Goal: Information Seeking & Learning: Learn about a topic

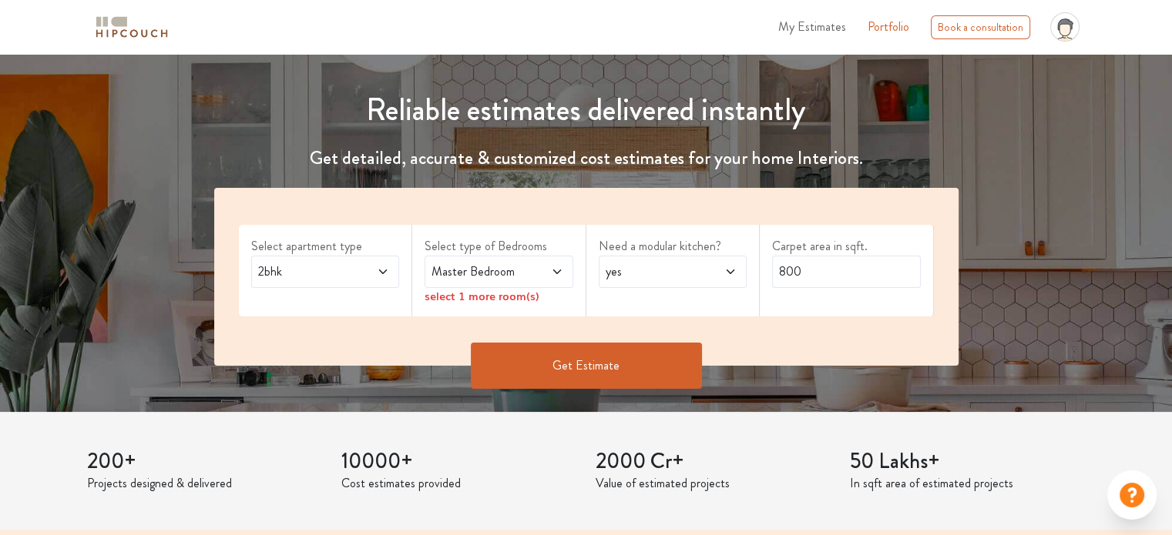
scroll to position [148, 0]
click at [597, 362] on button "Get Estimate" at bounding box center [586, 365] width 231 height 46
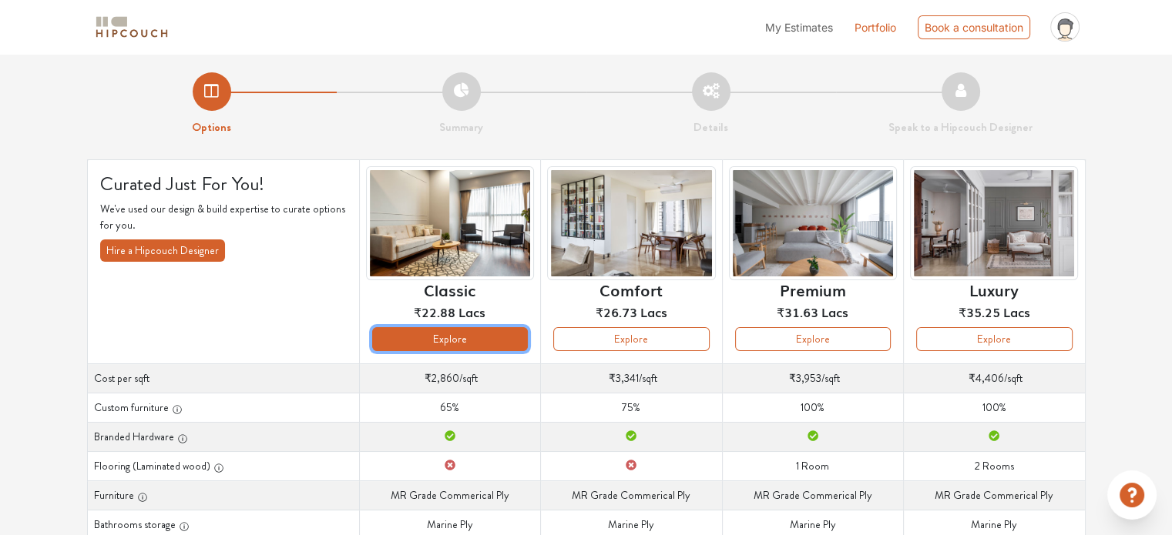
click at [464, 338] on button "Explore" at bounding box center [450, 339] width 156 height 24
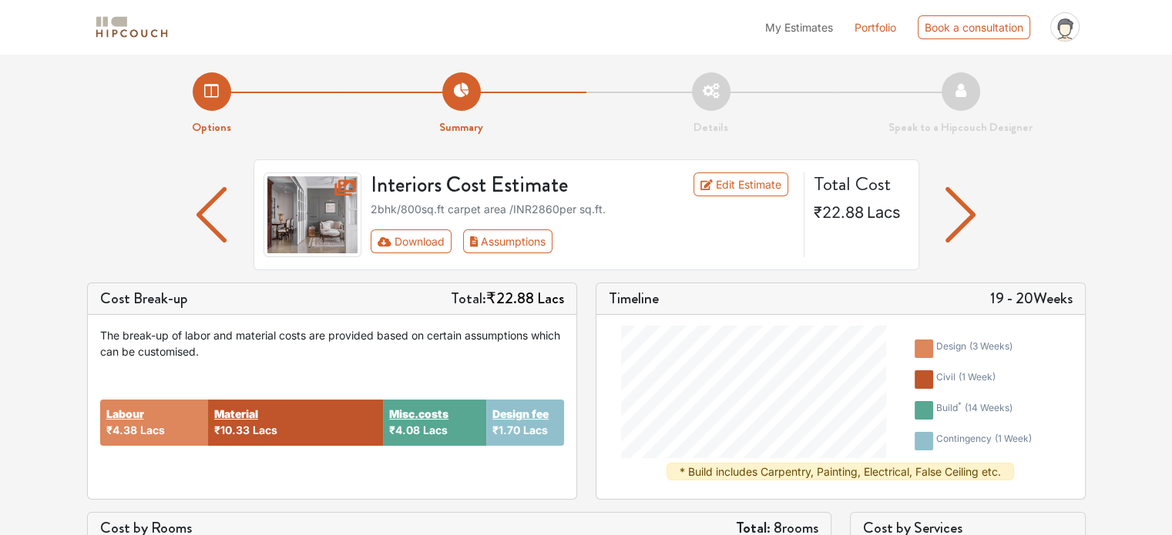
click at [967, 215] on img "button" at bounding box center [960, 214] width 30 height 55
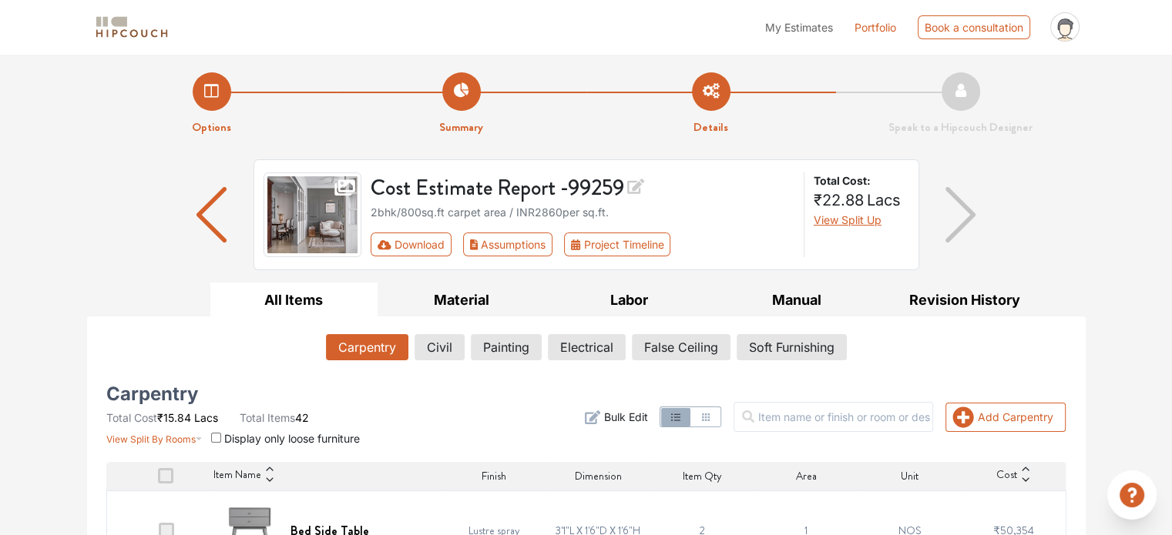
click at [971, 218] on img "button" at bounding box center [960, 214] width 30 height 55
click at [430, 352] on button "Civil" at bounding box center [439, 347] width 49 height 26
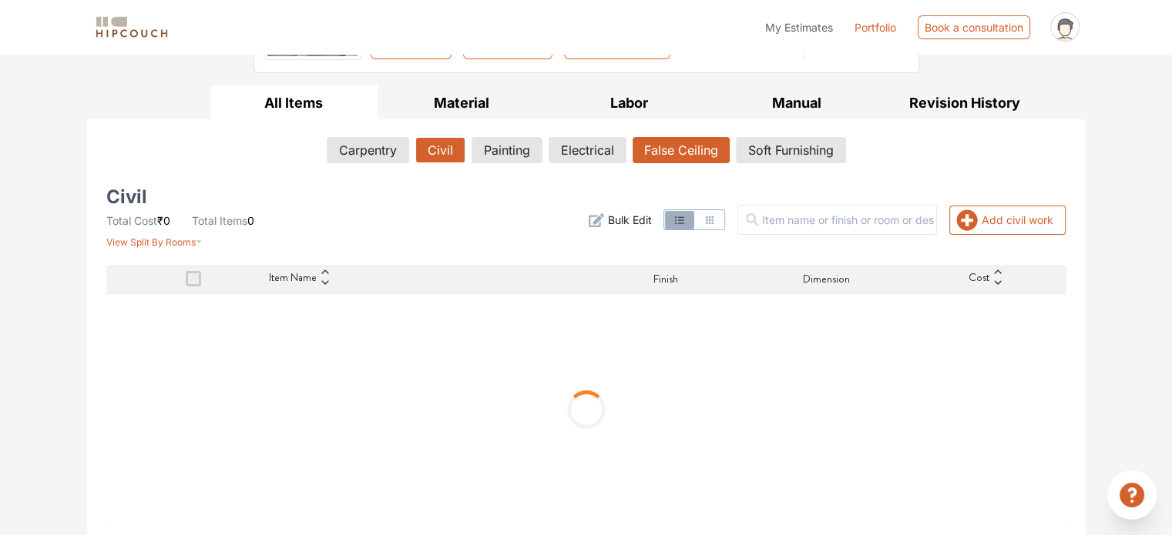
scroll to position [128, 0]
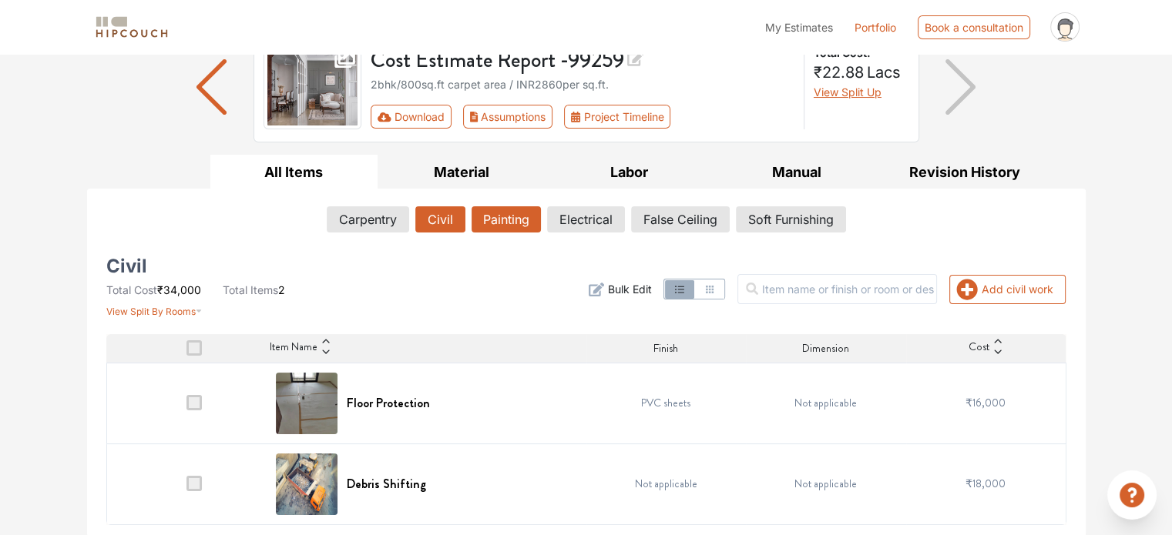
click at [505, 212] on button "Painting" at bounding box center [505, 219] width 69 height 26
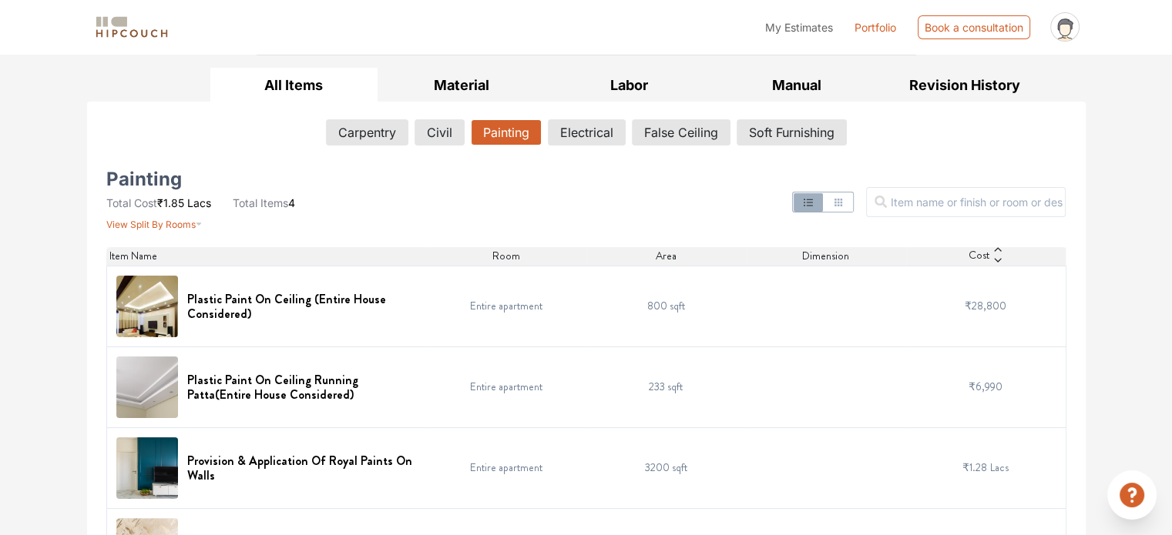
scroll to position [280, 0]
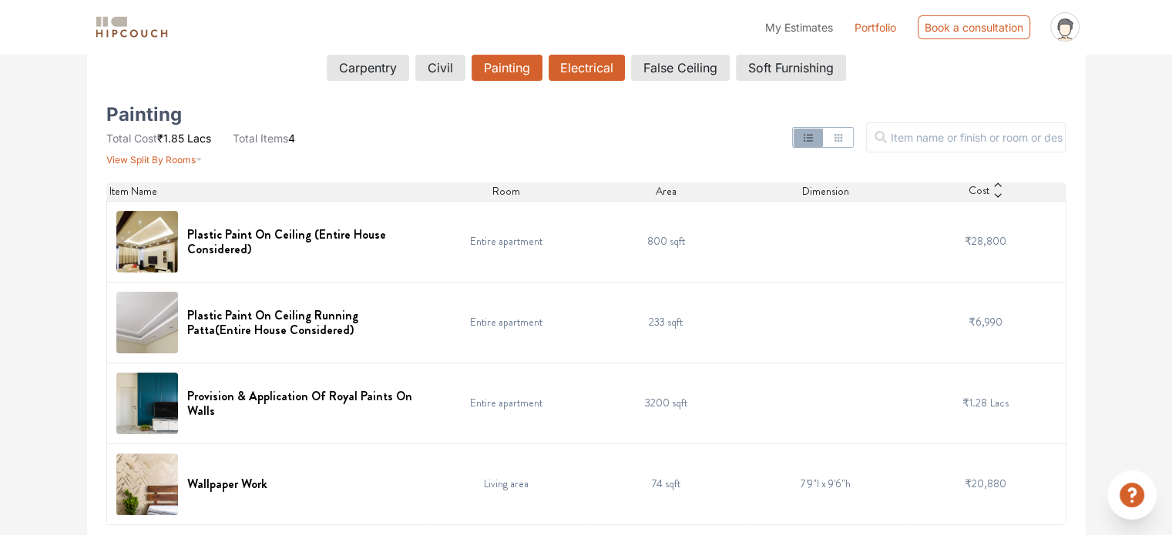
click at [572, 68] on button "Electrical" at bounding box center [586, 68] width 76 height 26
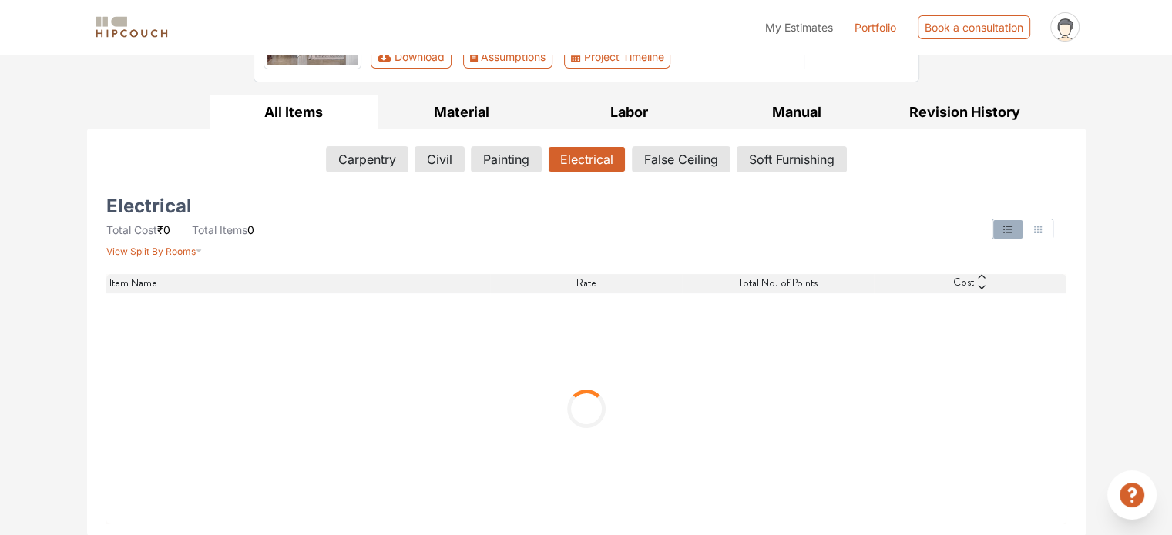
scroll to position [37, 0]
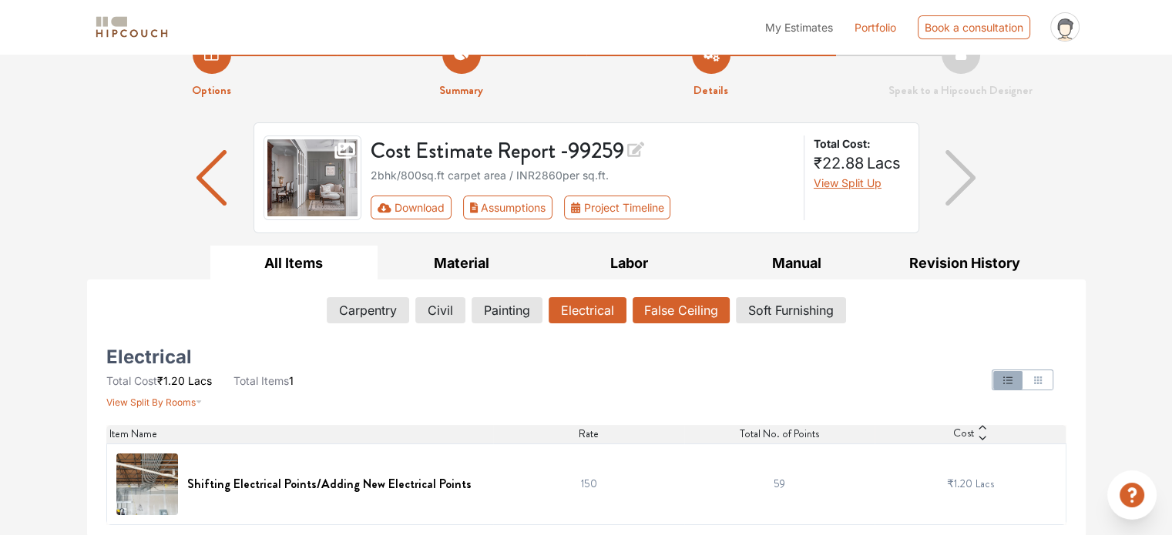
click at [699, 310] on button "False Ceiling" at bounding box center [680, 310] width 97 height 26
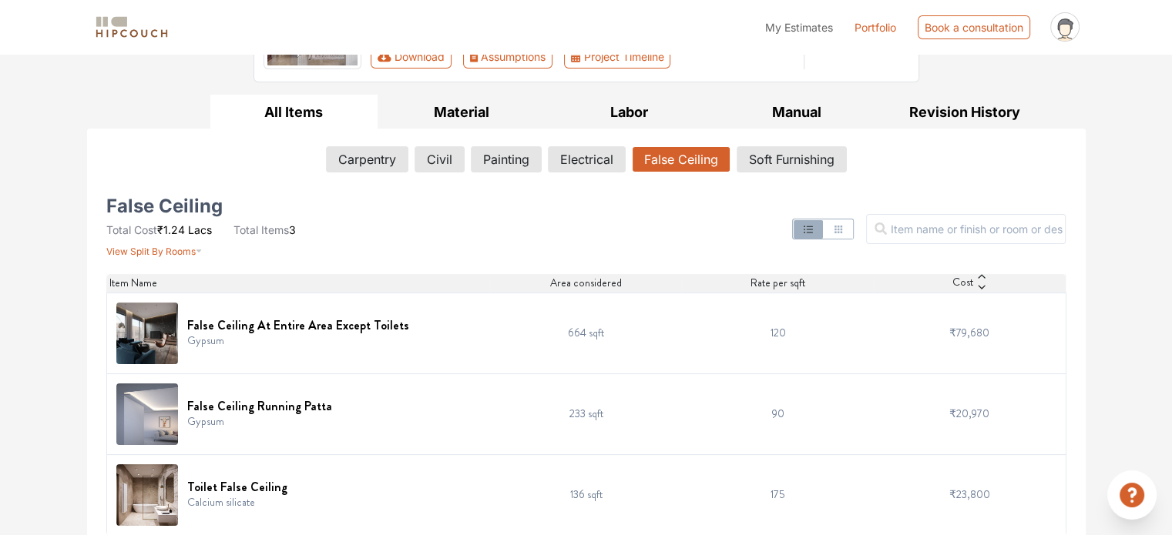
scroll to position [199, 0]
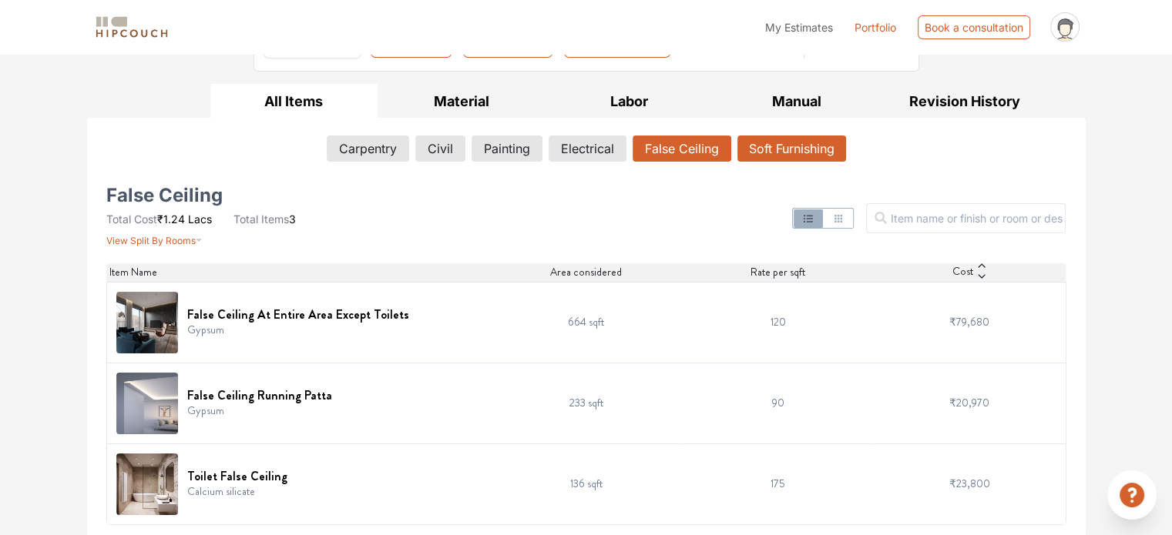
click at [827, 144] on button "Soft Furnishing" at bounding box center [791, 149] width 109 height 26
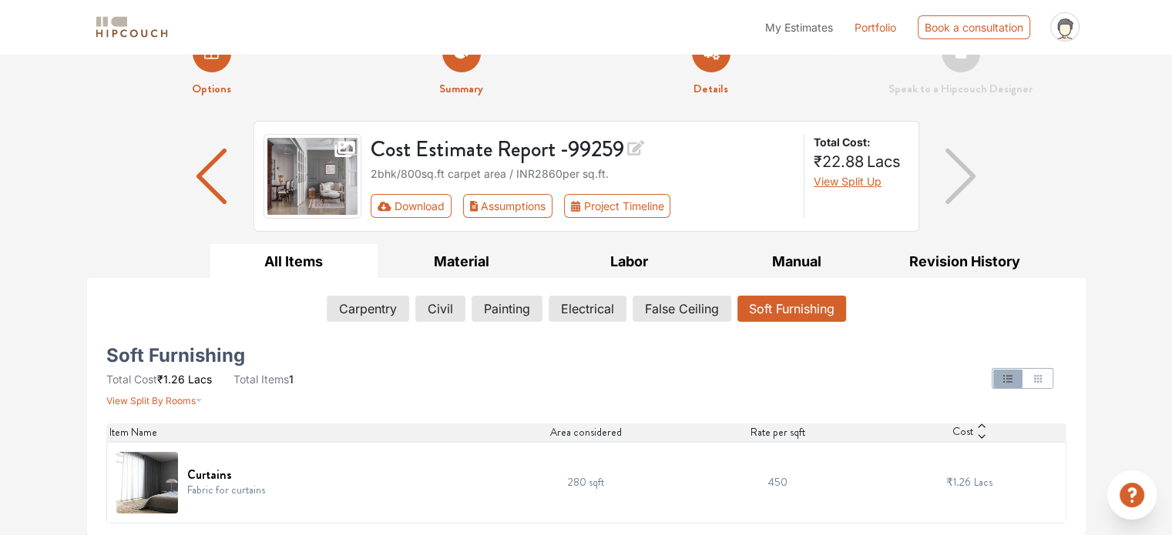
scroll to position [37, 0]
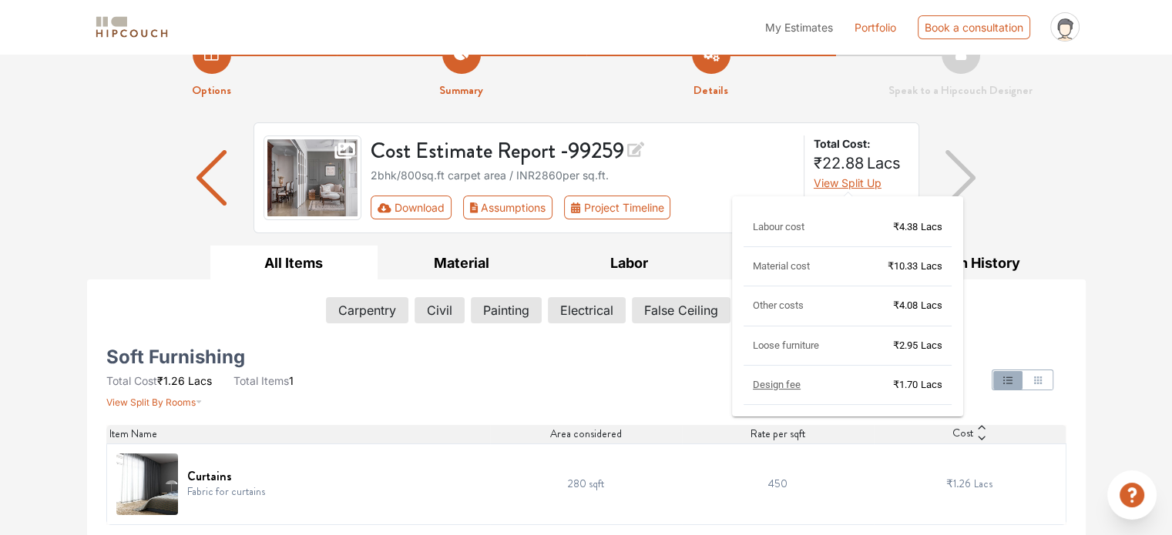
click at [872, 181] on span "View Split Up" at bounding box center [847, 182] width 68 height 13
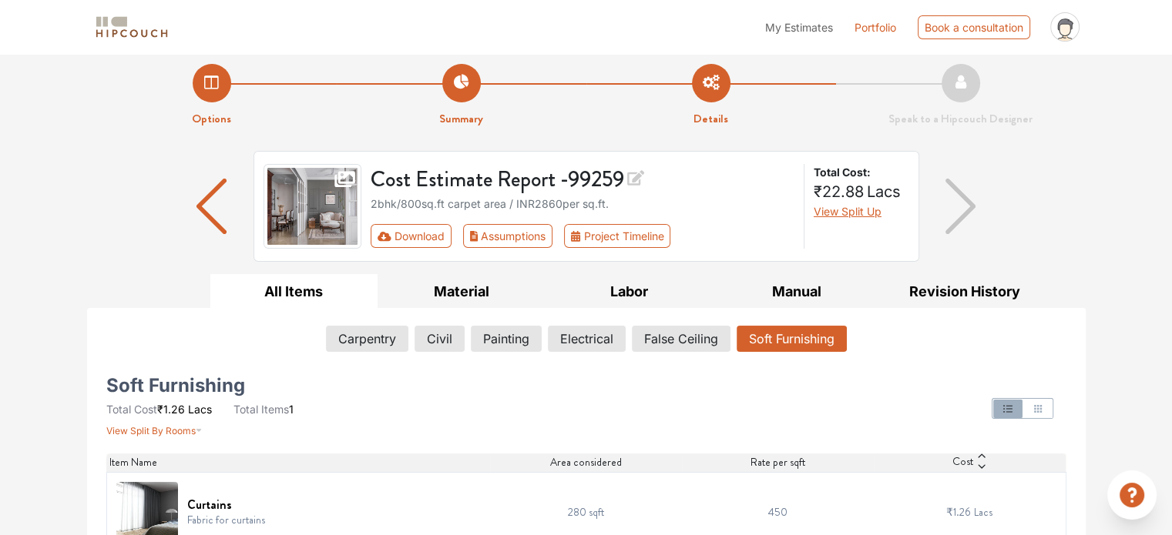
scroll to position [0, 0]
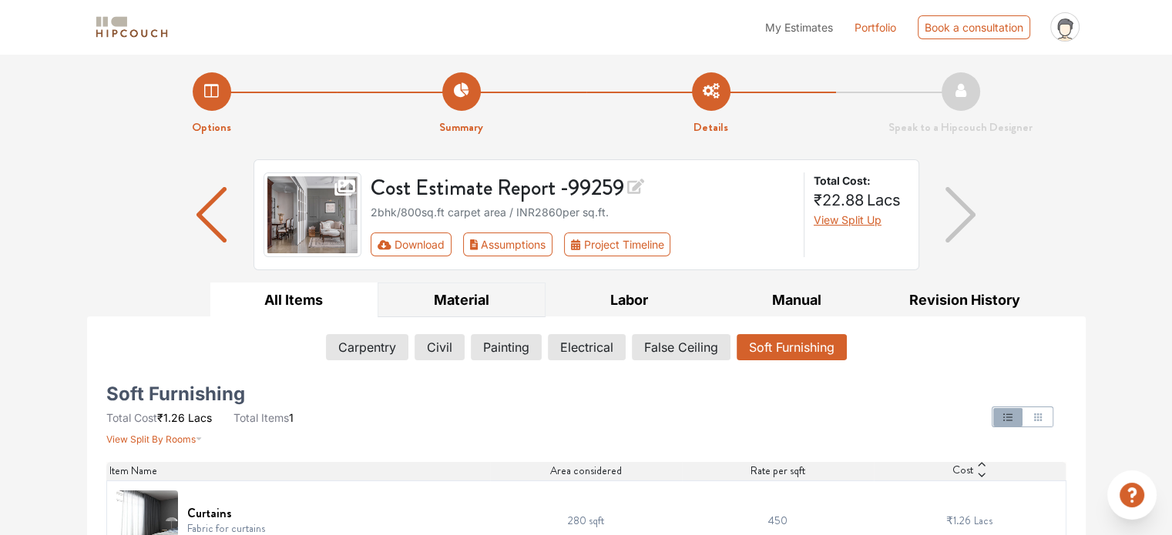
click at [470, 297] on button "Material" at bounding box center [461, 300] width 168 height 35
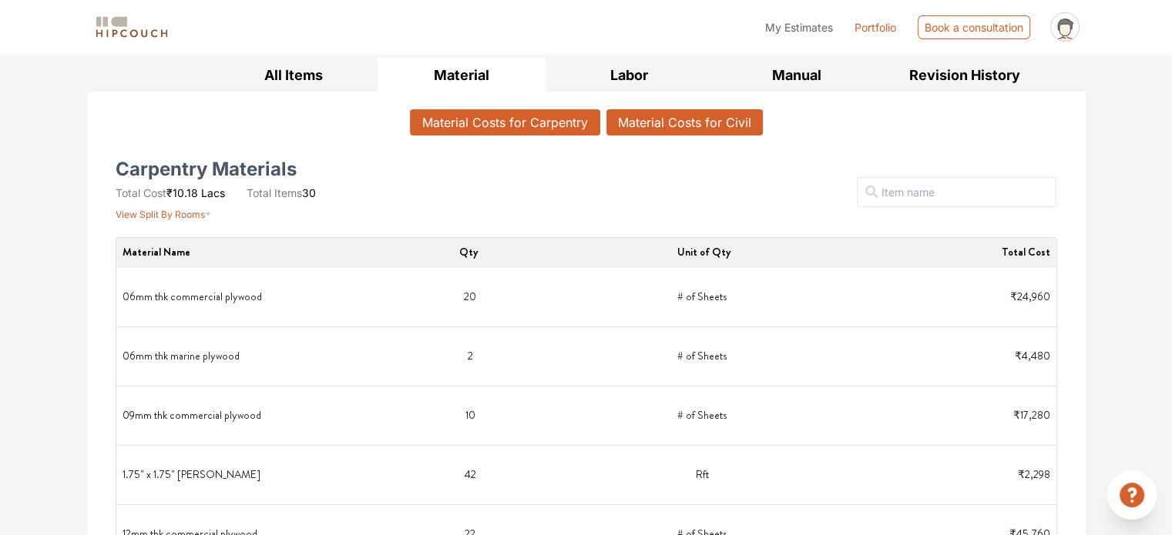
scroll to position [231, 0]
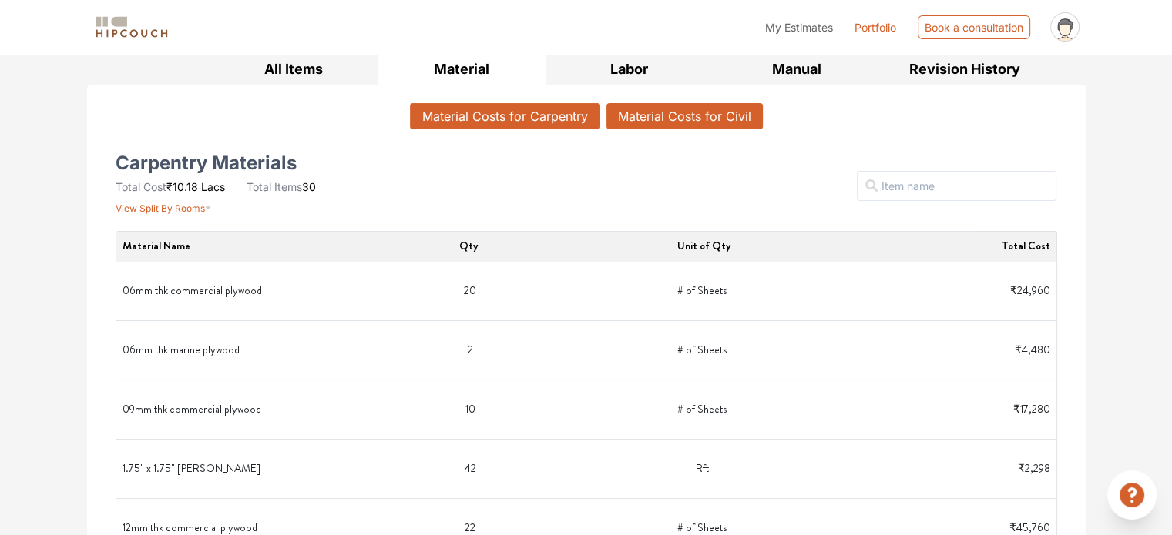
click at [695, 113] on button "Material Costs for Civil" at bounding box center [684, 116] width 156 height 26
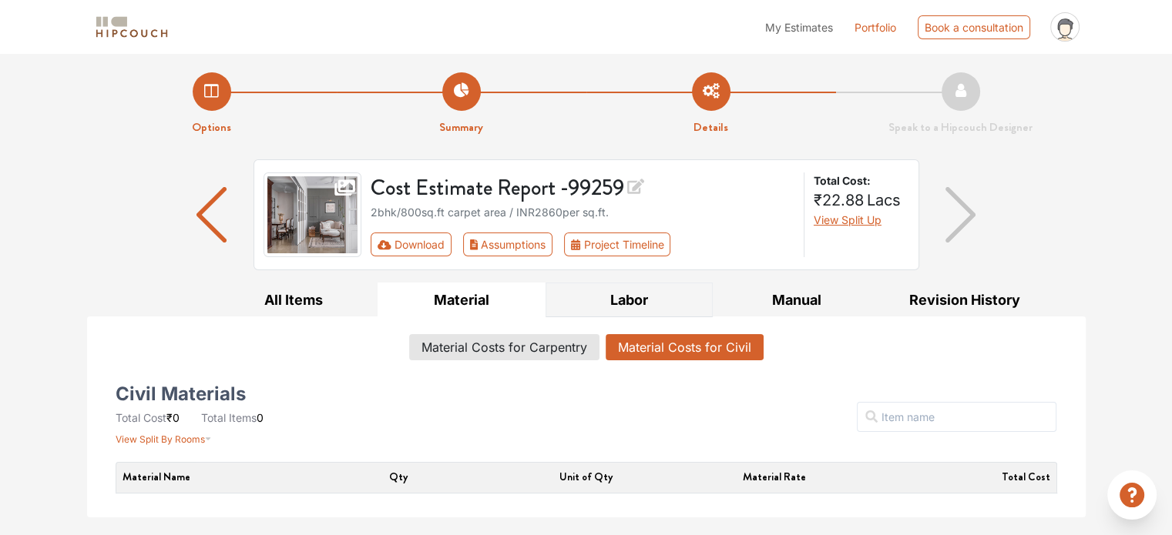
click at [649, 289] on button "Labor" at bounding box center [629, 300] width 168 height 35
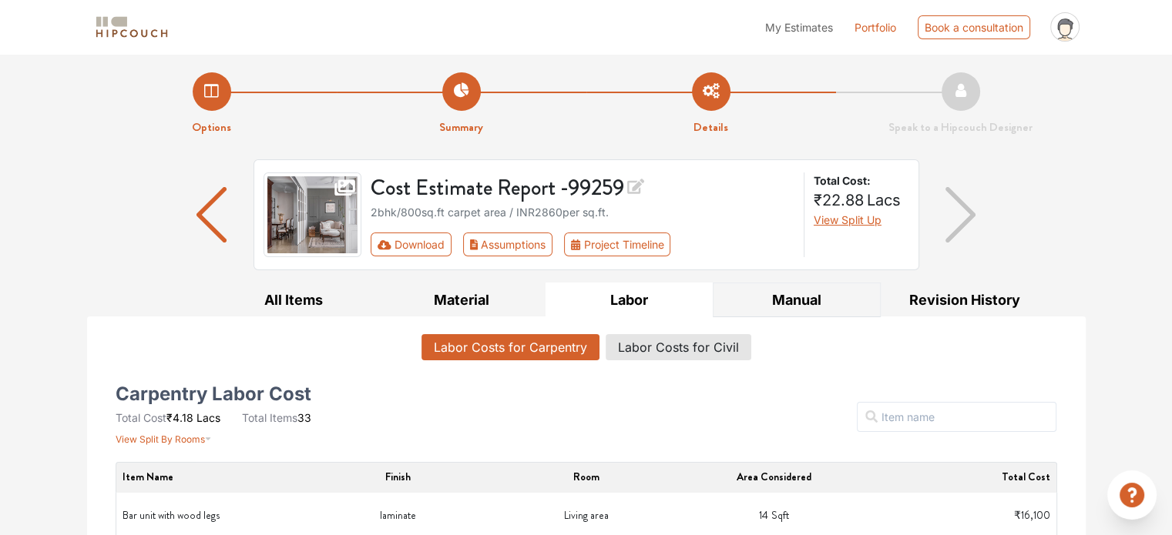
click at [810, 294] on button "Manual" at bounding box center [796, 300] width 168 height 35
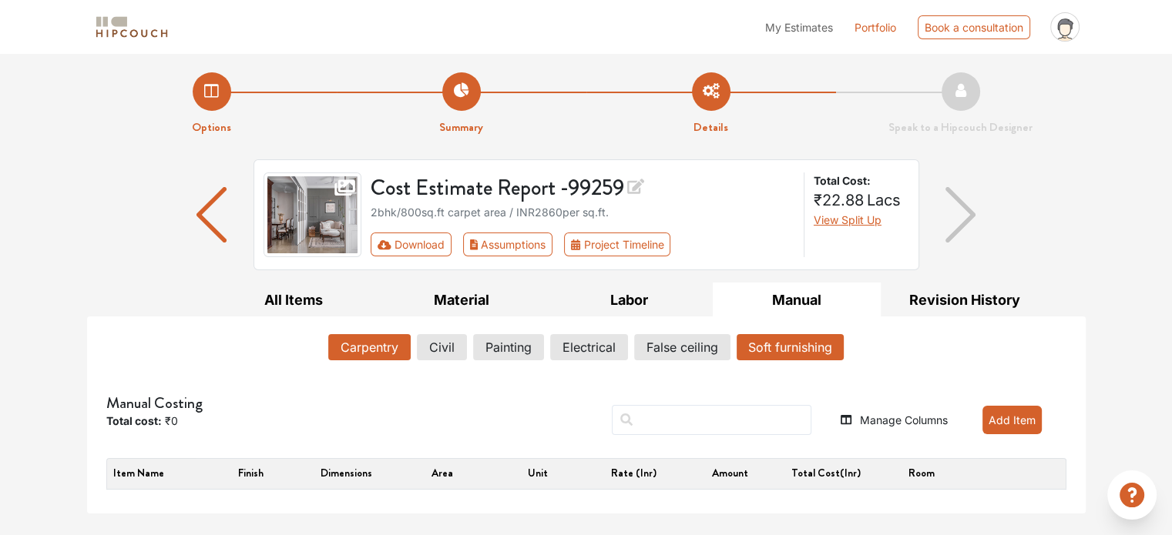
click at [815, 352] on button "Soft furnishing" at bounding box center [789, 347] width 107 height 26
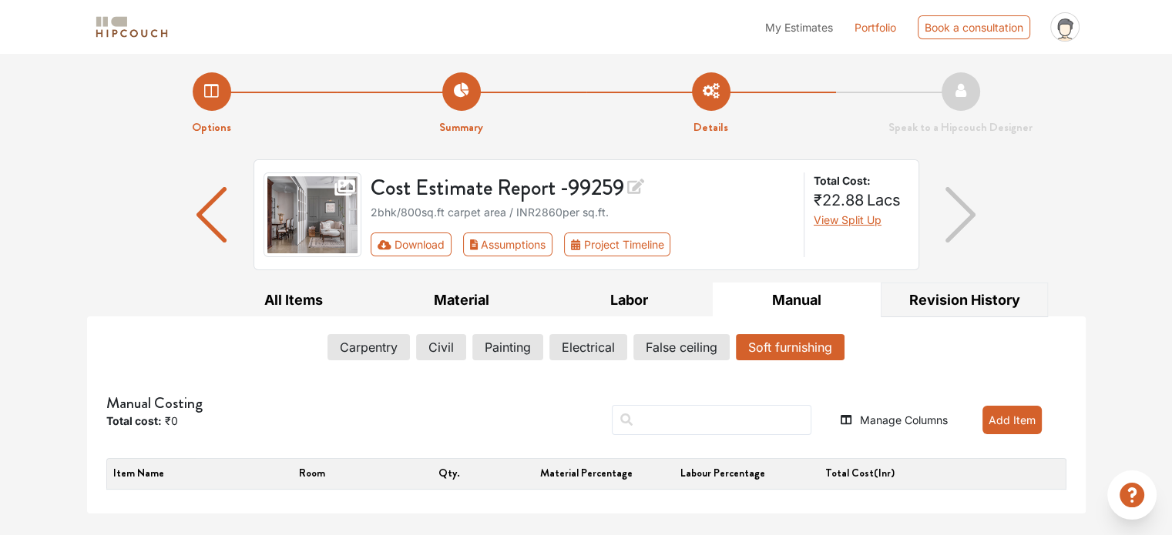
click at [953, 293] on button "Revision History" at bounding box center [964, 300] width 168 height 35
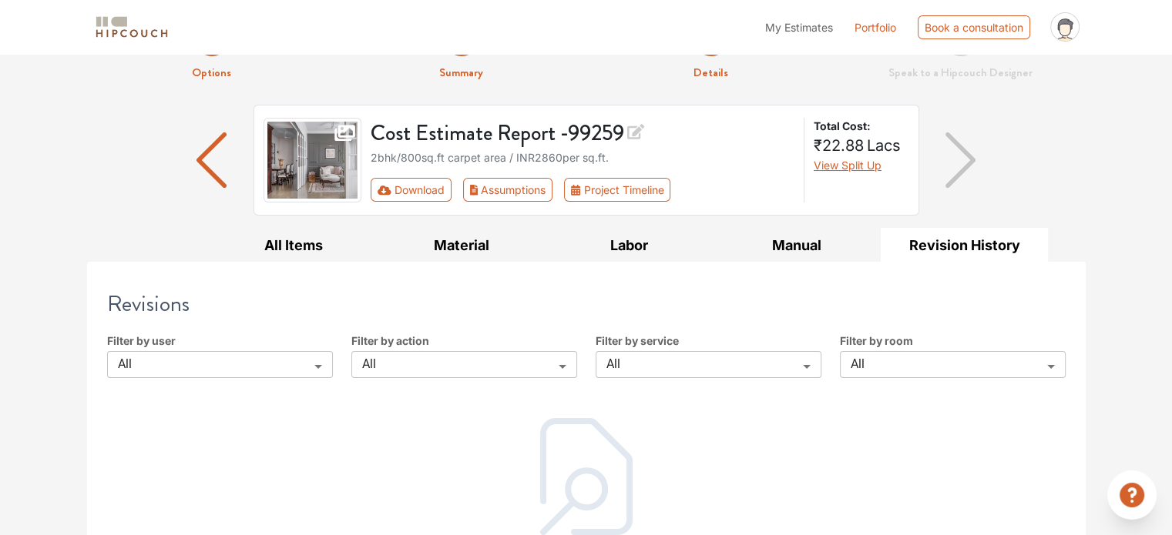
scroll to position [109, 0]
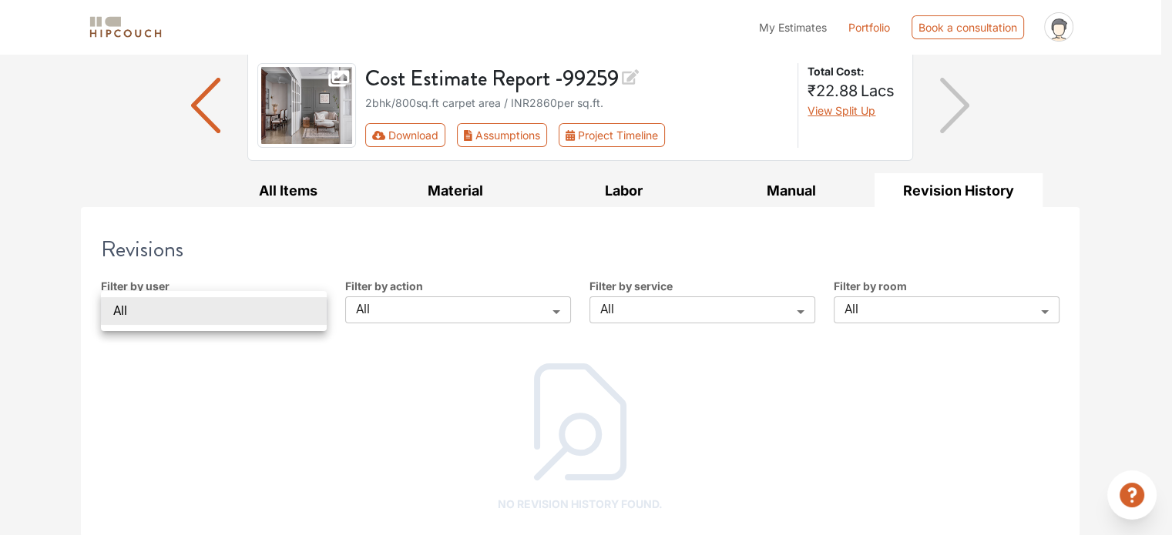
click at [316, 307] on body "My Estimates Portfolio Book a consultation profile pic Logout Options Summary D…" at bounding box center [586, 158] width 1172 height 535
click at [447, 310] on div at bounding box center [586, 267] width 1172 height 535
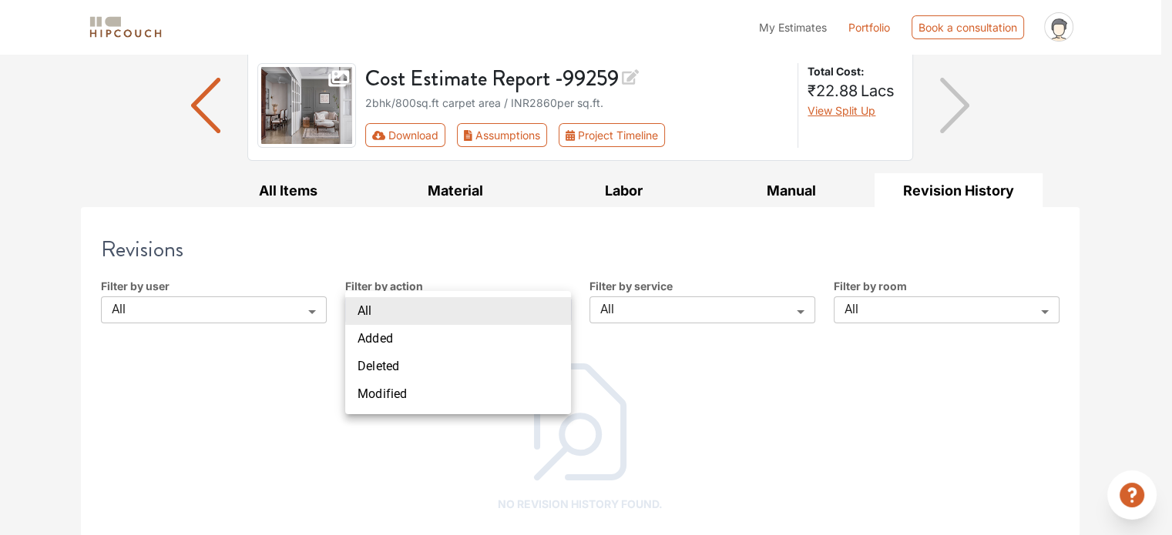
click at [545, 308] on body "My Estimates Portfolio Book a consultation profile pic Logout Options Summary D…" at bounding box center [586, 158] width 1172 height 535
click at [719, 377] on div at bounding box center [586, 267] width 1172 height 535
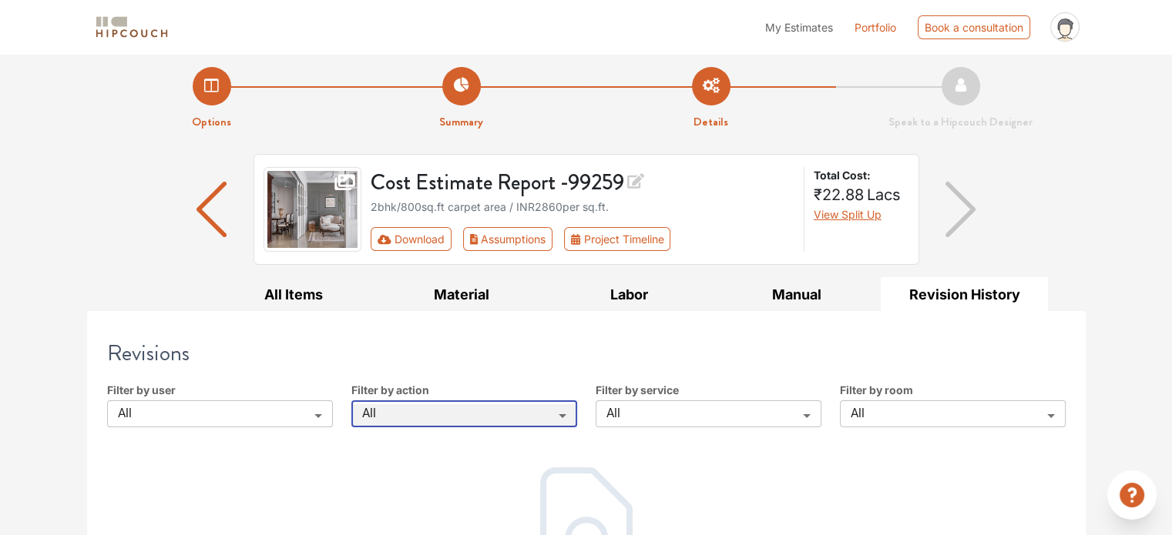
scroll to position [0, 0]
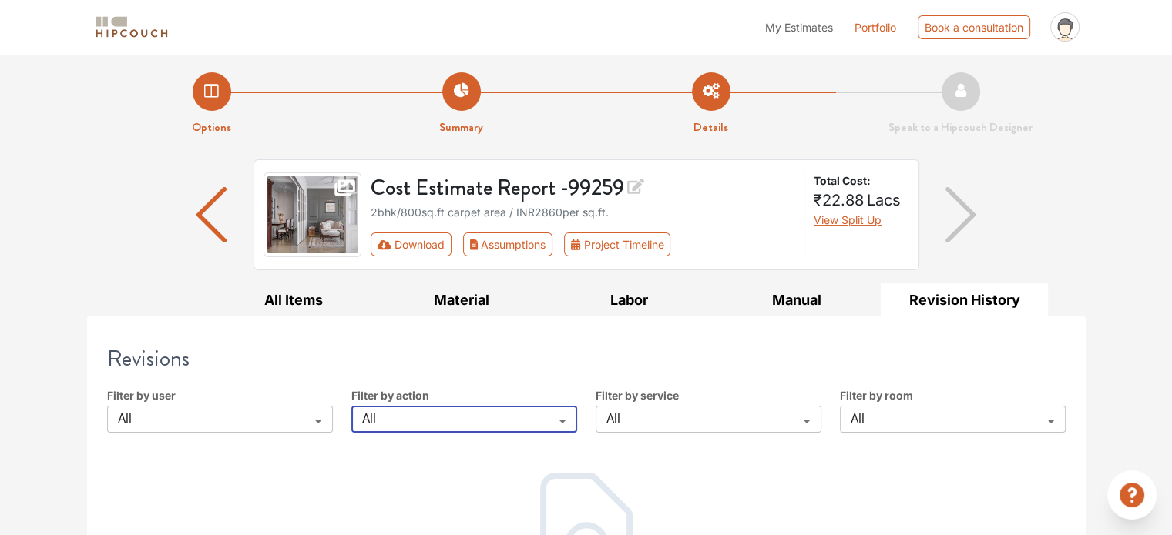
click at [142, 33] on img at bounding box center [131, 27] width 77 height 27
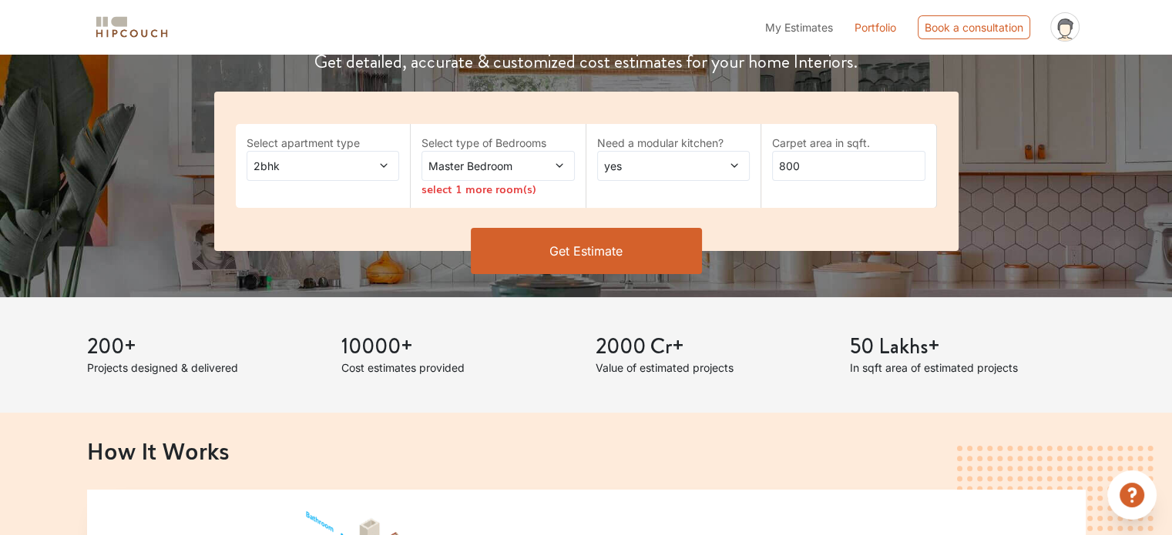
scroll to position [154, 0]
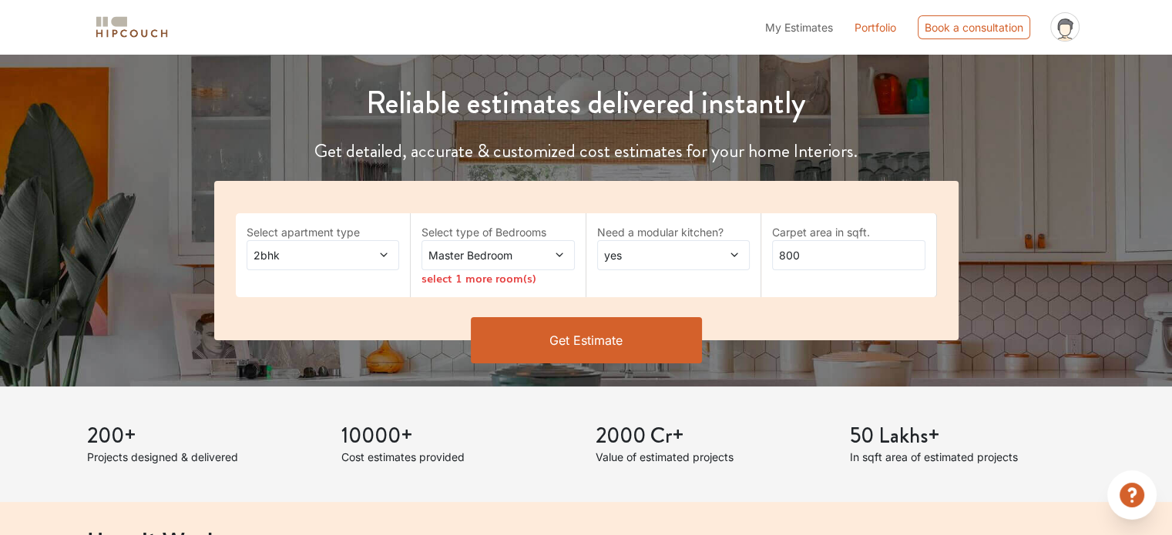
click at [391, 255] on div "2bhk" at bounding box center [322, 255] width 153 height 30
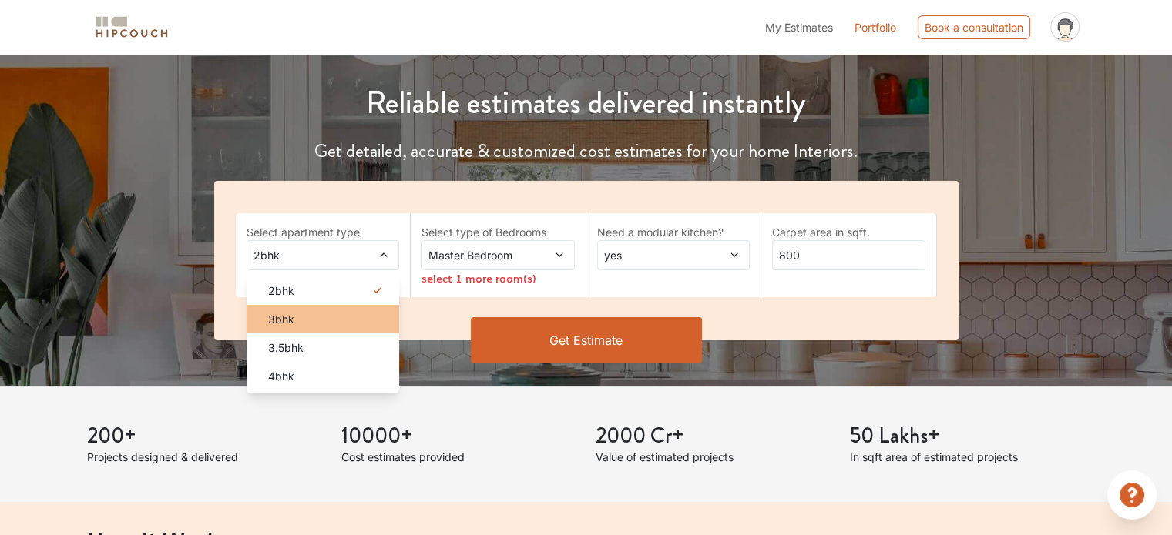
click at [296, 318] on div "3bhk" at bounding box center [328, 319] width 144 height 16
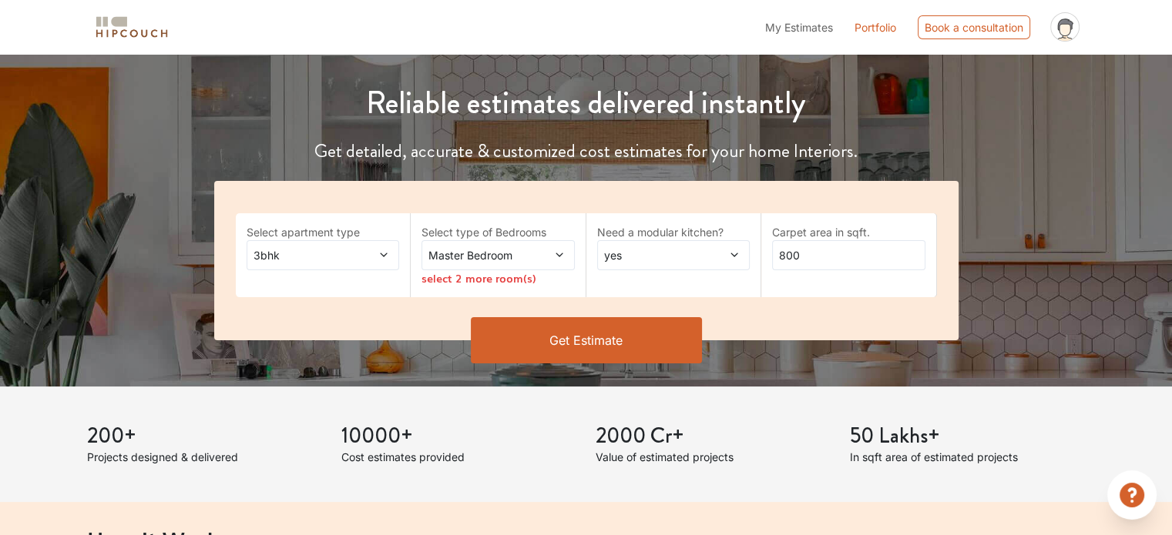
click at [652, 256] on span "yes" at bounding box center [653, 255] width 104 height 16
click at [810, 264] on input "800" at bounding box center [848, 255] width 153 height 30
drag, startPoint x: 813, startPoint y: 251, endPoint x: 708, endPoint y: 256, distance: 105.7
click at [708, 256] on div "Select apartment type 3bhk Select type of Bedrooms Master Bedroom select 2 more…" at bounding box center [586, 260] width 744 height 159
type input "1050"
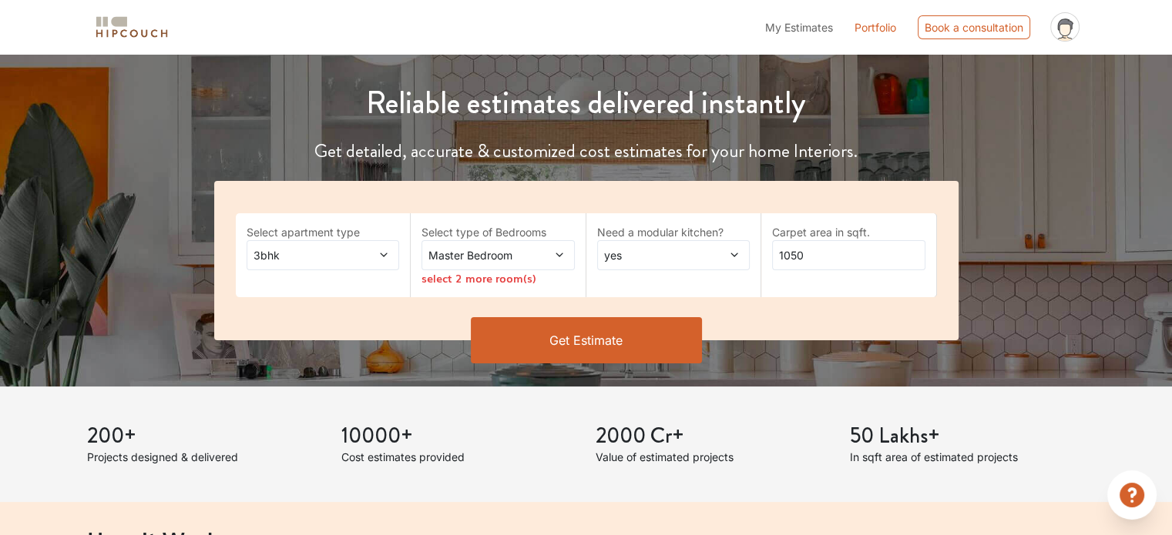
click at [555, 252] on icon at bounding box center [559, 255] width 11 height 11
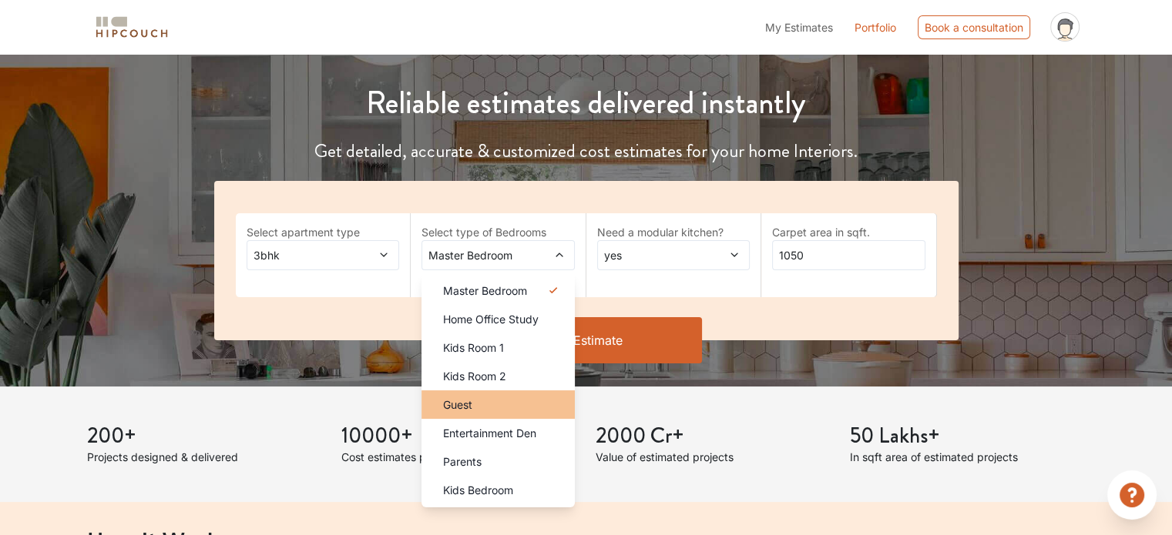
click at [541, 407] on div "Guest" at bounding box center [503, 405] width 144 height 16
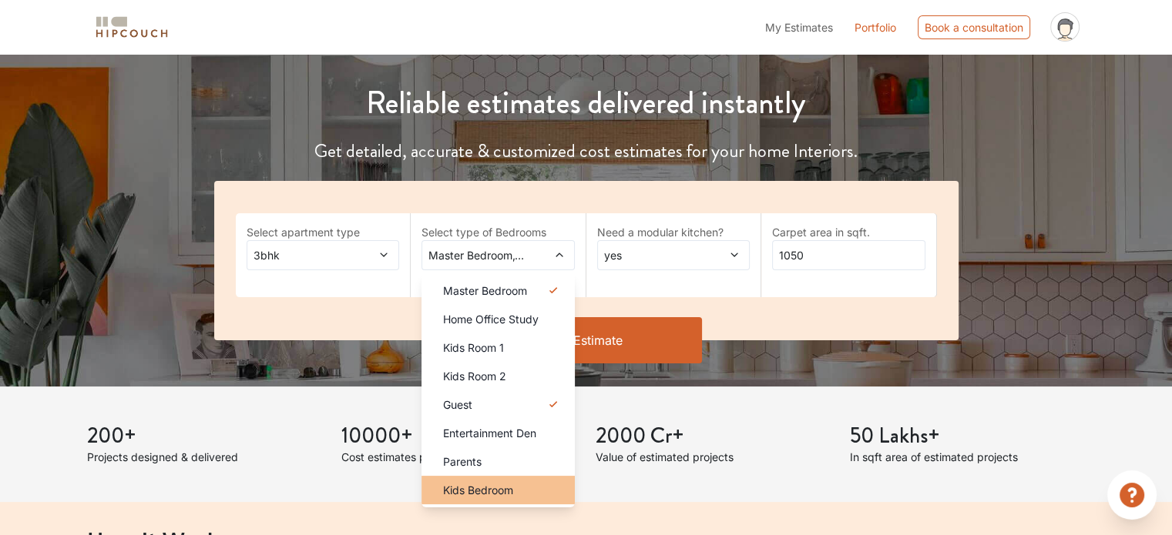
click at [515, 492] on div "Kids Bedroom" at bounding box center [503, 490] width 144 height 16
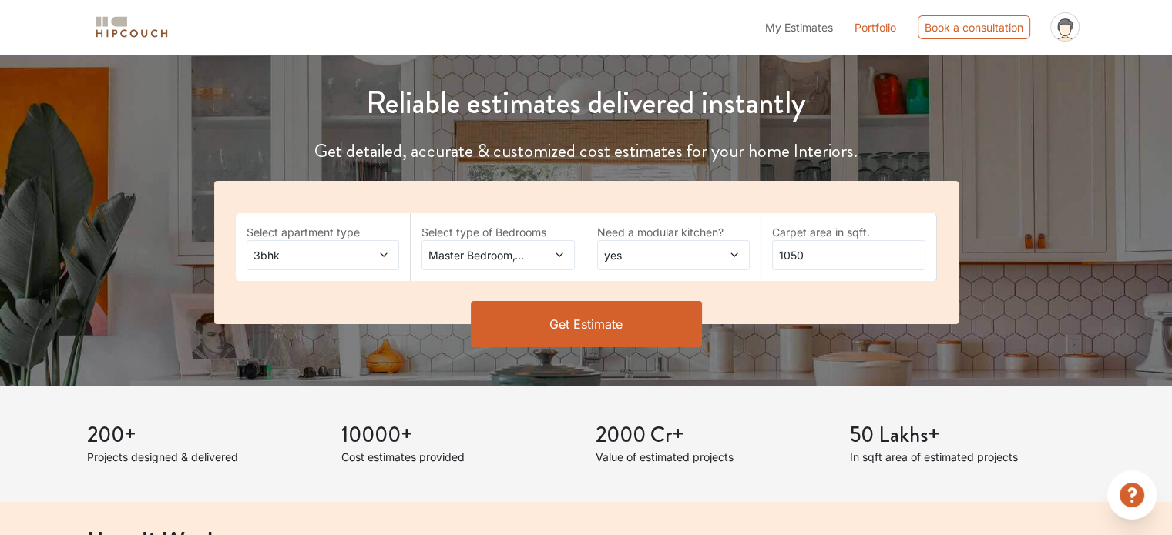
click at [555, 331] on button "Get Estimate" at bounding box center [586, 324] width 231 height 46
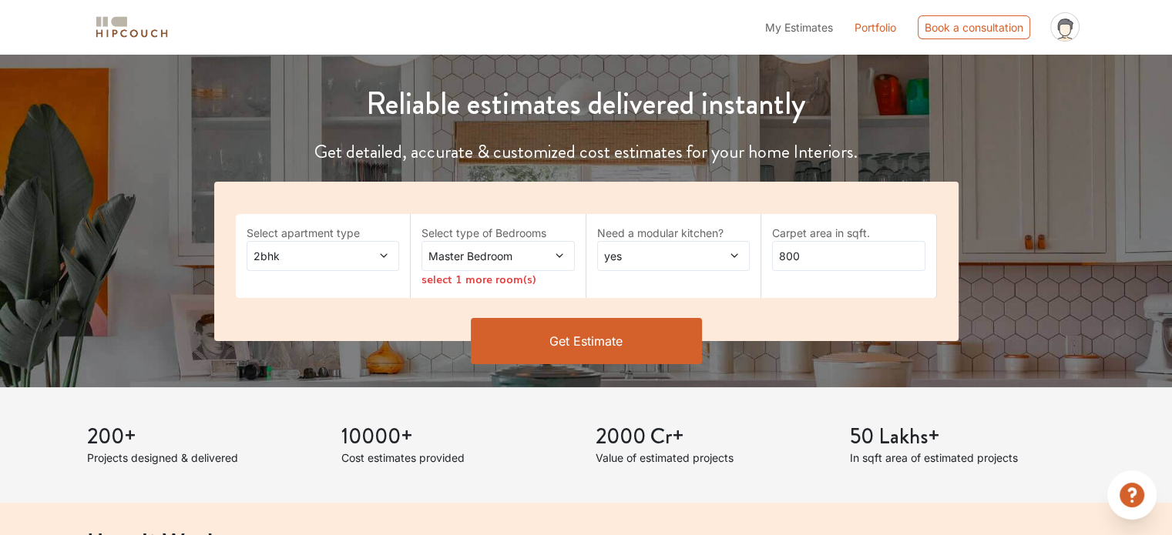
scroll to position [154, 0]
click at [551, 257] on span at bounding box center [546, 255] width 35 height 16
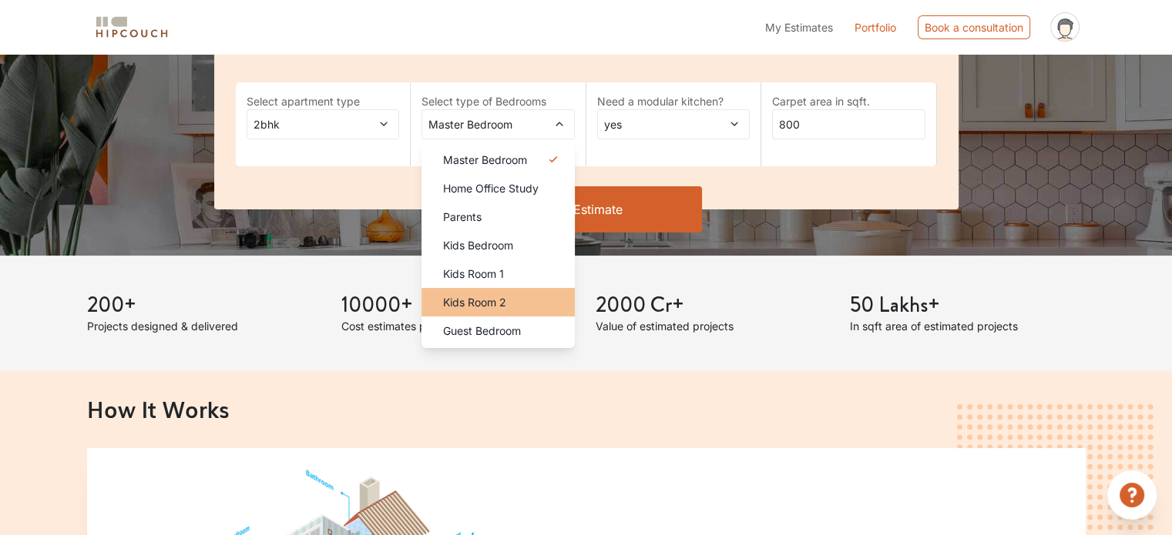
scroll to position [231, 0]
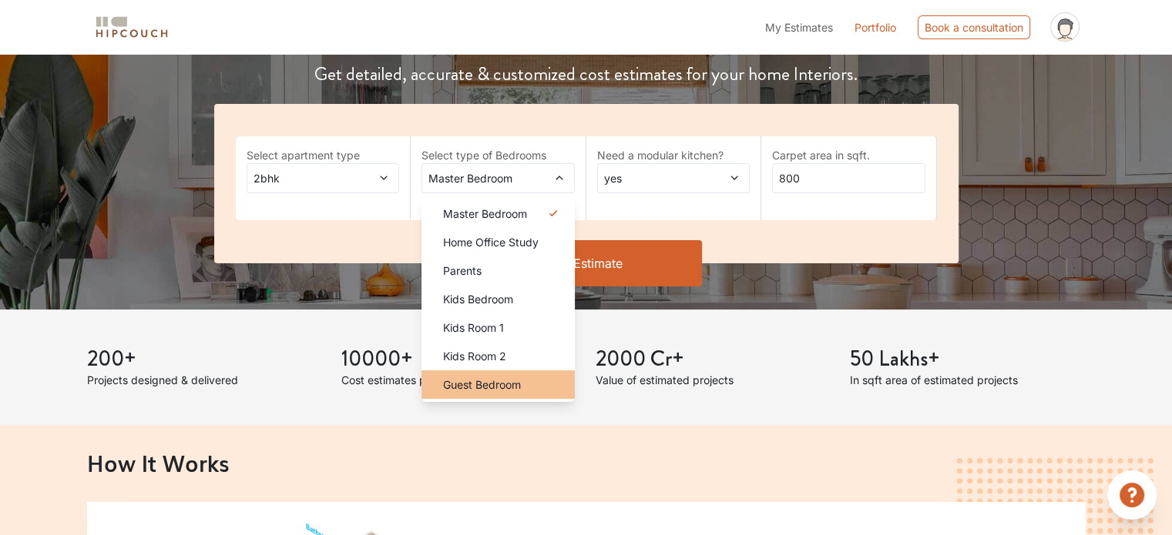
click at [521, 377] on span "Guest Bedroom" at bounding box center [482, 385] width 78 height 16
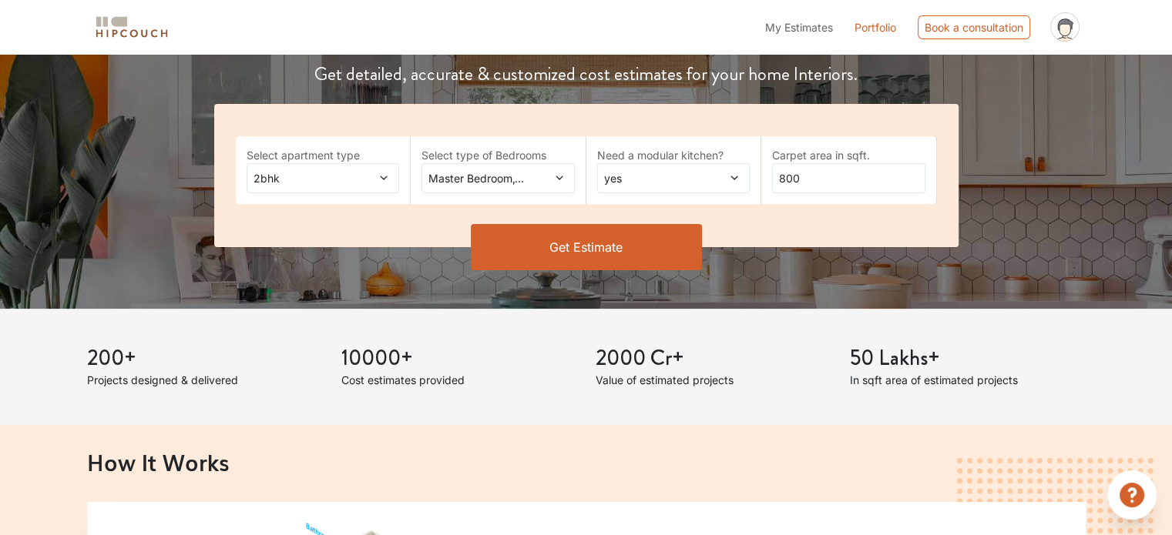
click at [514, 182] on span "Master Bedroom,Guest Bedroom" at bounding box center [477, 178] width 104 height 16
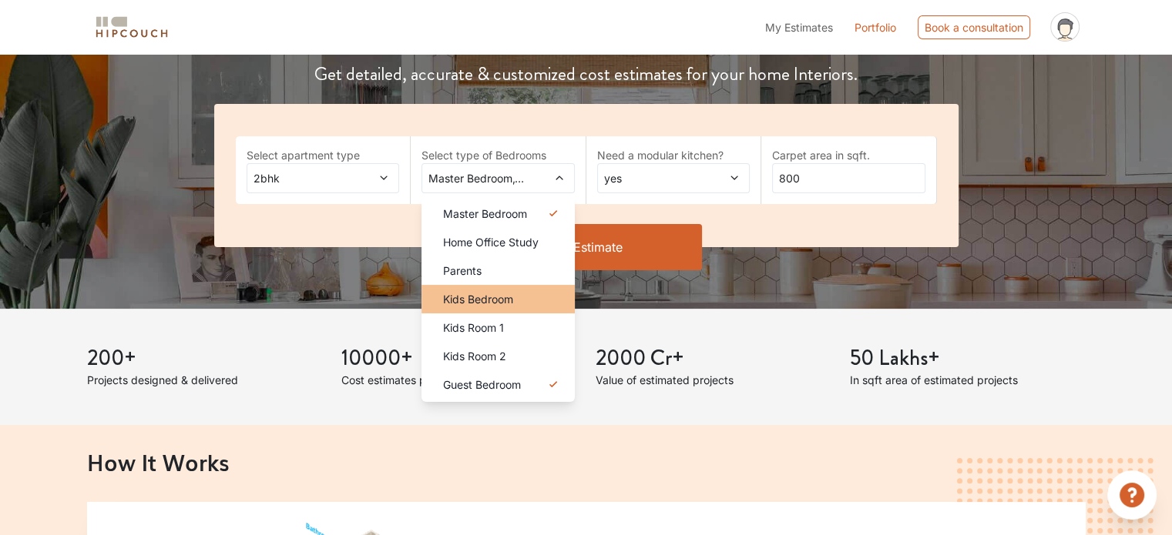
click at [508, 295] on span "Kids Bedroom" at bounding box center [478, 299] width 70 height 16
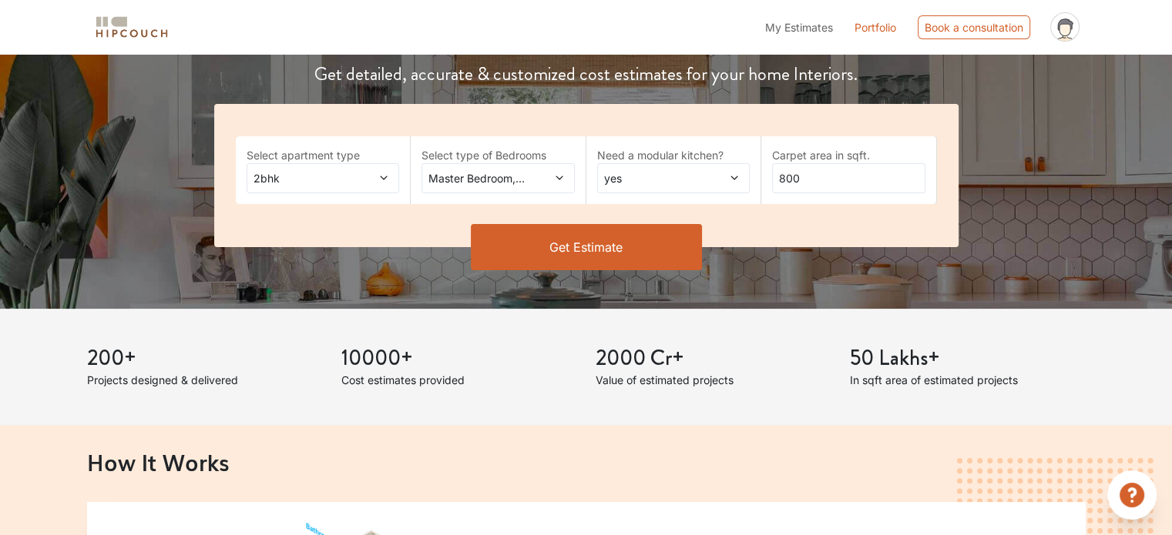
click at [578, 240] on button "Get Estimate" at bounding box center [586, 247] width 231 height 46
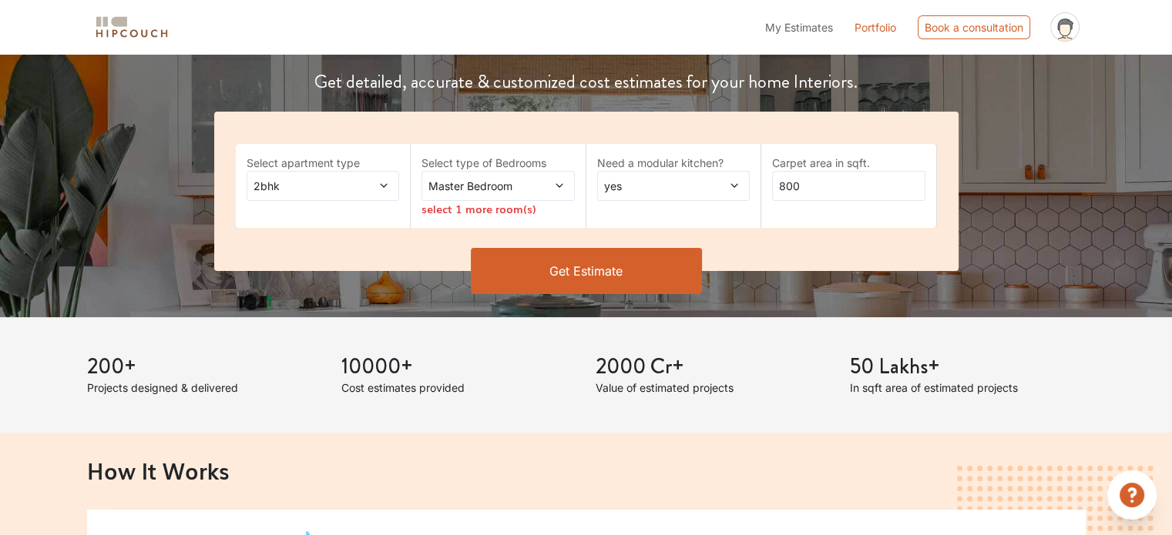
scroll to position [231, 0]
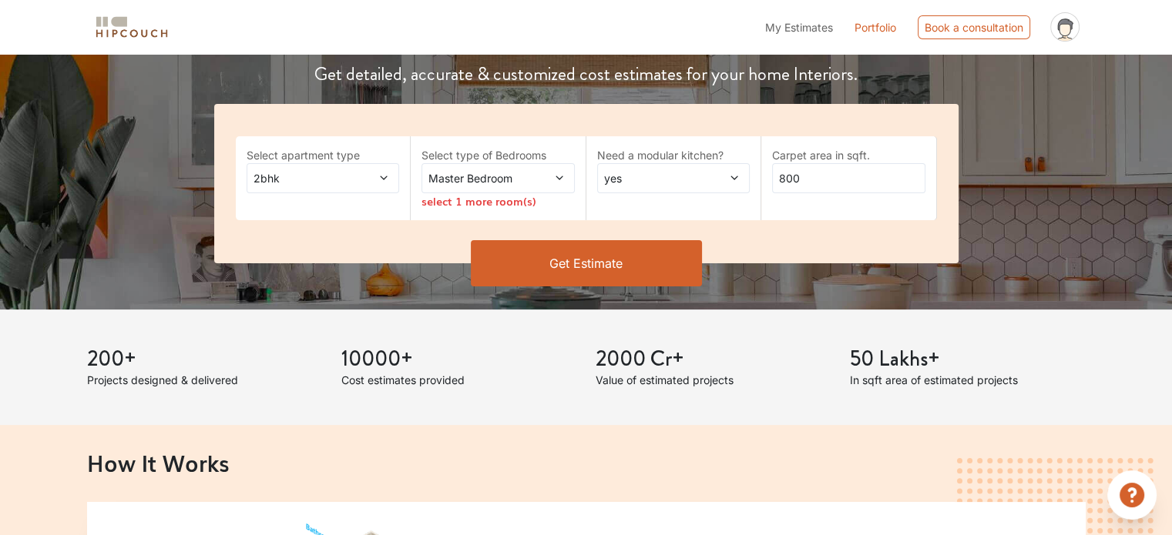
click at [564, 176] on div "Master Bedroom" at bounding box center [497, 178] width 153 height 30
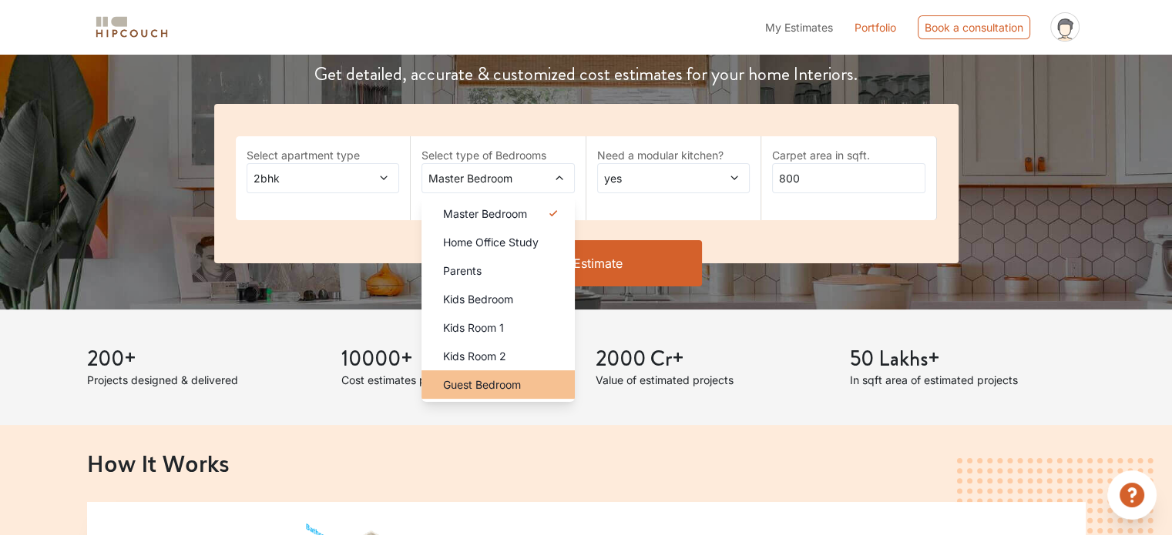
click at [525, 371] on li "Guest Bedroom" at bounding box center [497, 384] width 153 height 28
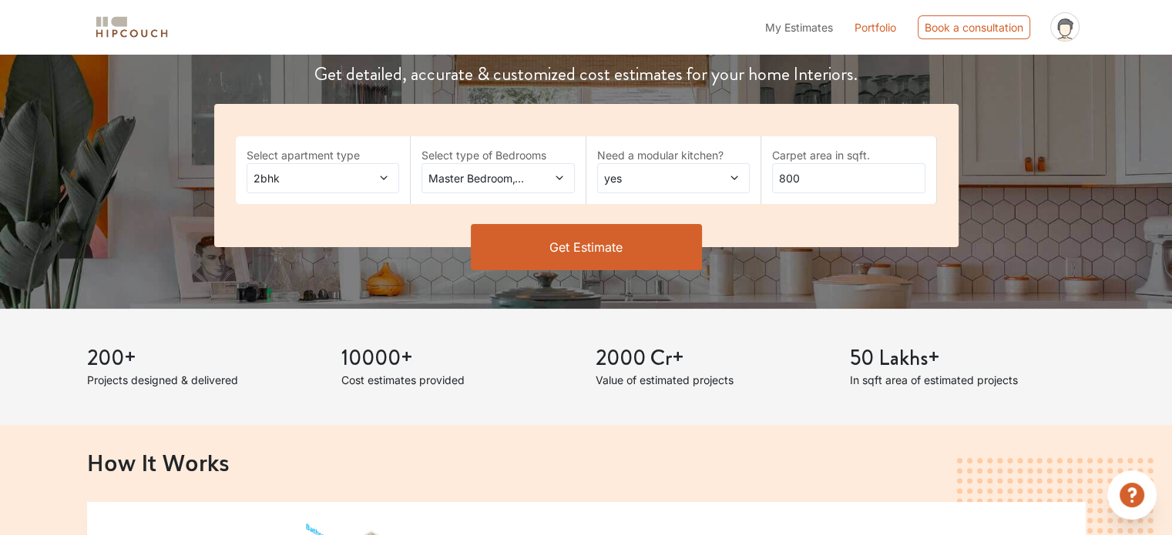
click at [487, 181] on span "Master Bedroom,Guest Bedroom" at bounding box center [477, 178] width 104 height 16
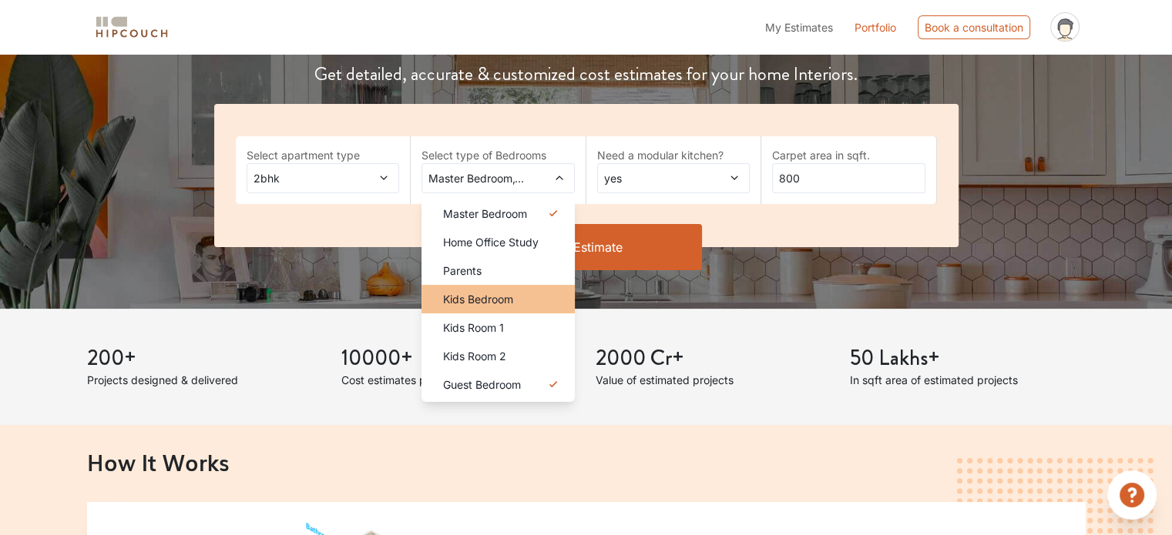
click at [505, 295] on span "Kids Bedroom" at bounding box center [478, 299] width 70 height 16
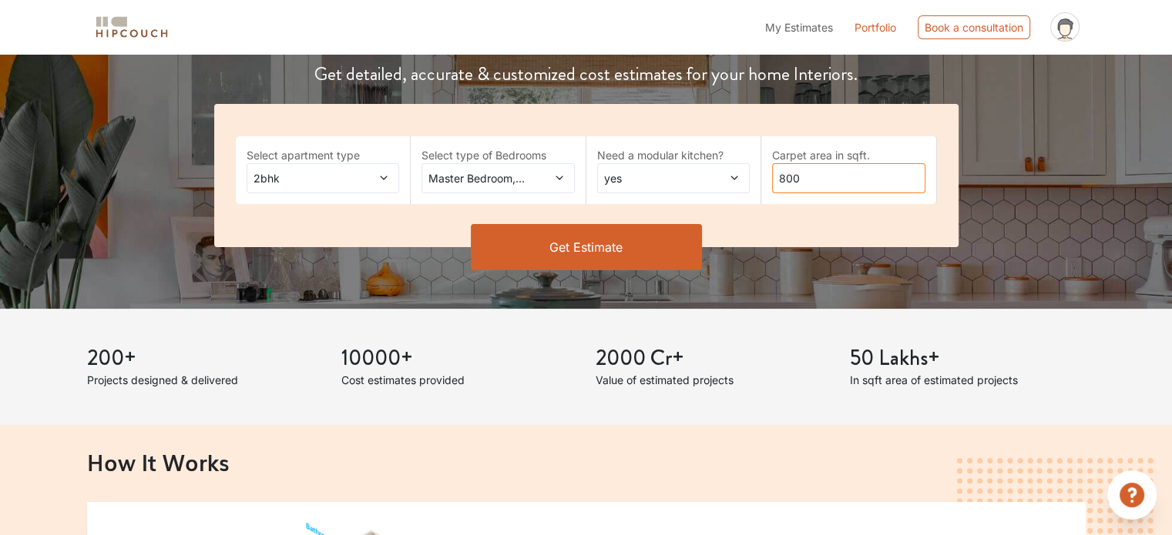
drag, startPoint x: 810, startPoint y: 186, endPoint x: 1007, endPoint y: 163, distance: 197.9
click at [695, 210] on div "Select apartment type 2bhk Select type of Bedrooms Master Bedroom,Kids Bedroom …" at bounding box center [586, 175] width 744 height 143
type input "1050"
click at [582, 239] on button "Get Estimate" at bounding box center [586, 247] width 231 height 46
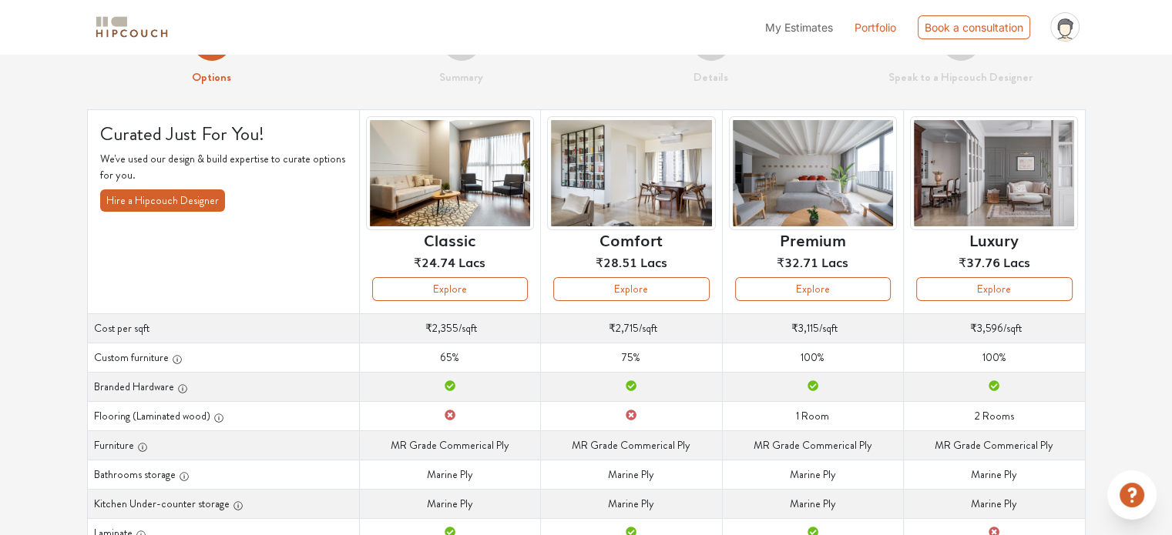
scroll to position [77, 0]
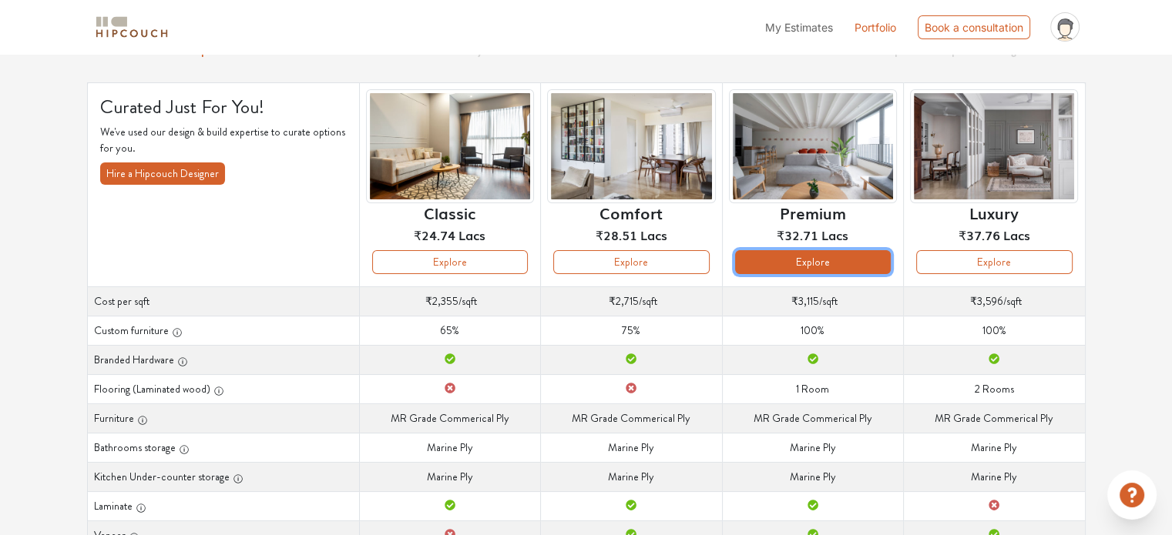
click at [796, 257] on button "Explore" at bounding box center [813, 262] width 156 height 24
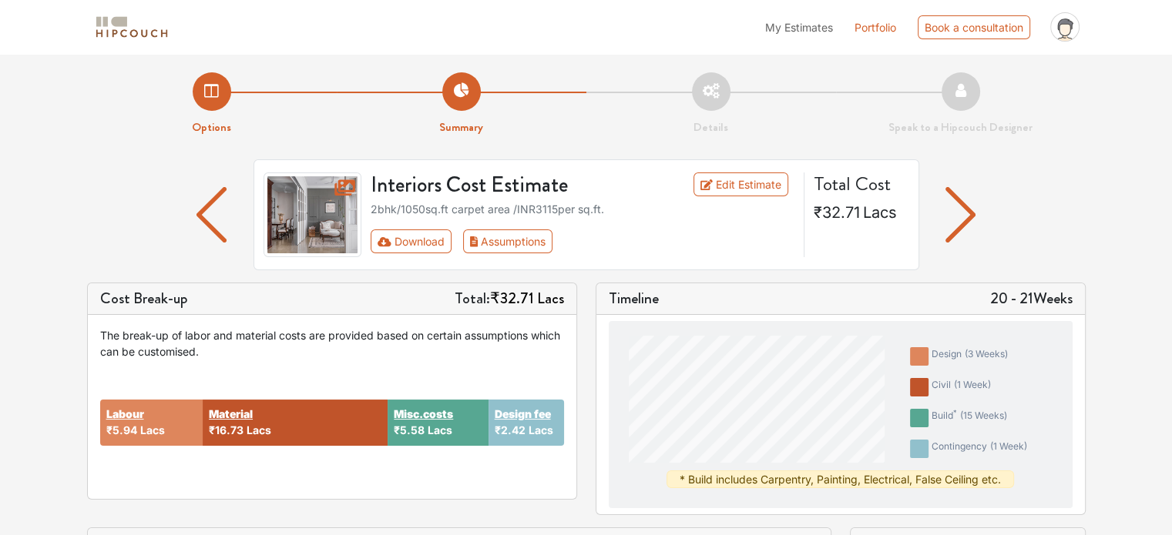
click at [204, 224] on img "button" at bounding box center [211, 214] width 30 height 55
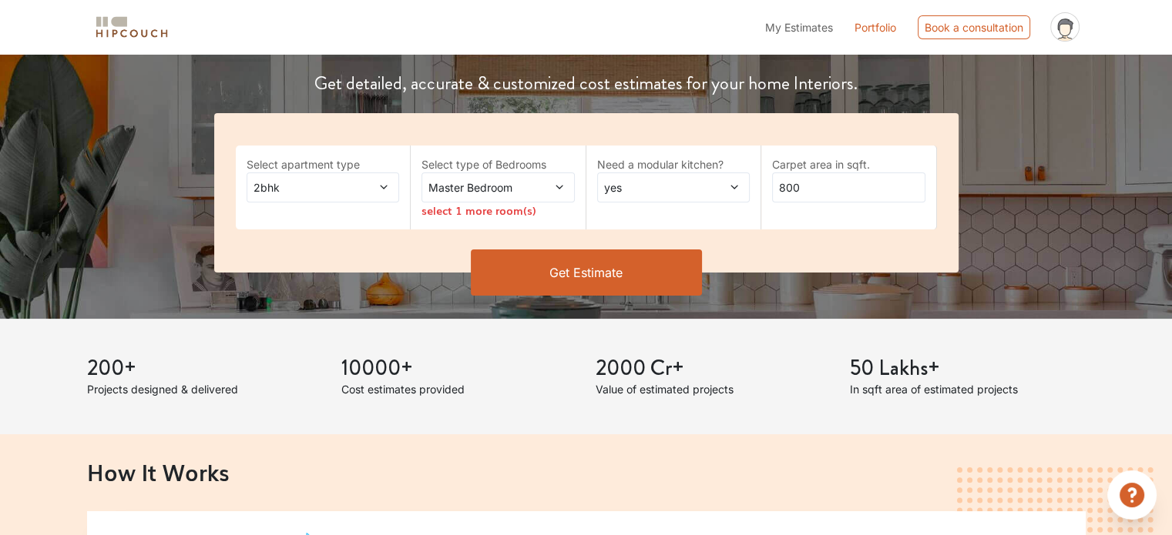
scroll to position [231, 0]
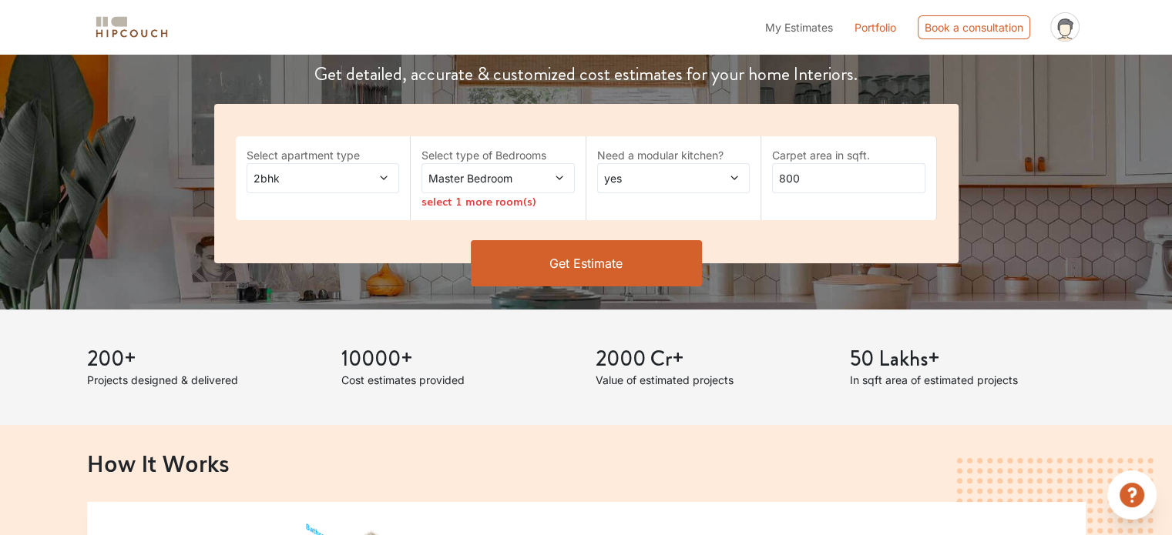
click at [544, 177] on span at bounding box center [546, 178] width 35 height 16
click at [377, 176] on span at bounding box center [371, 178] width 35 height 16
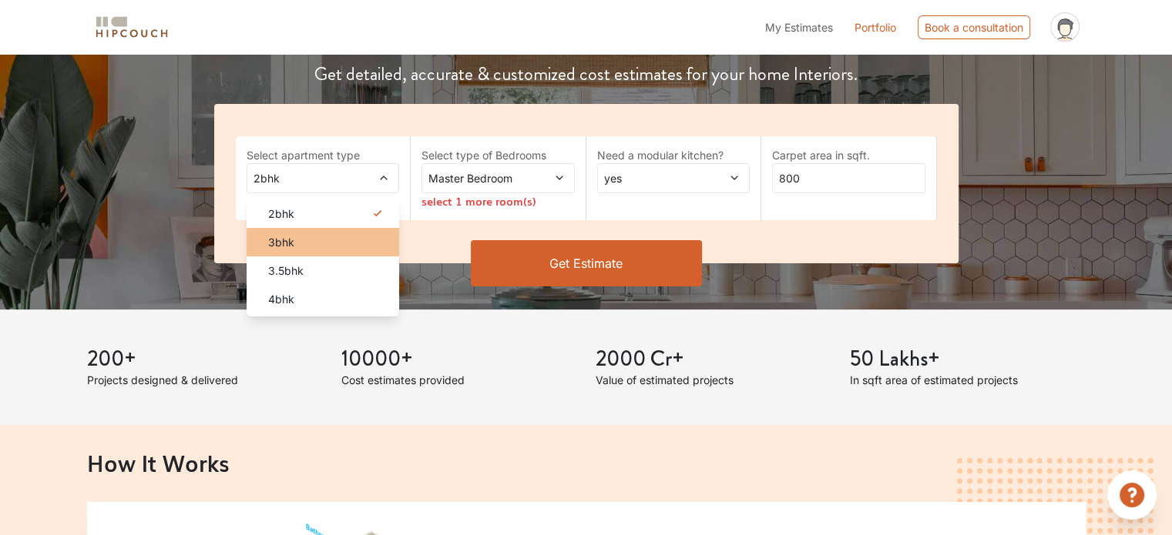
click at [287, 243] on span "3bhk" at bounding box center [281, 242] width 26 height 16
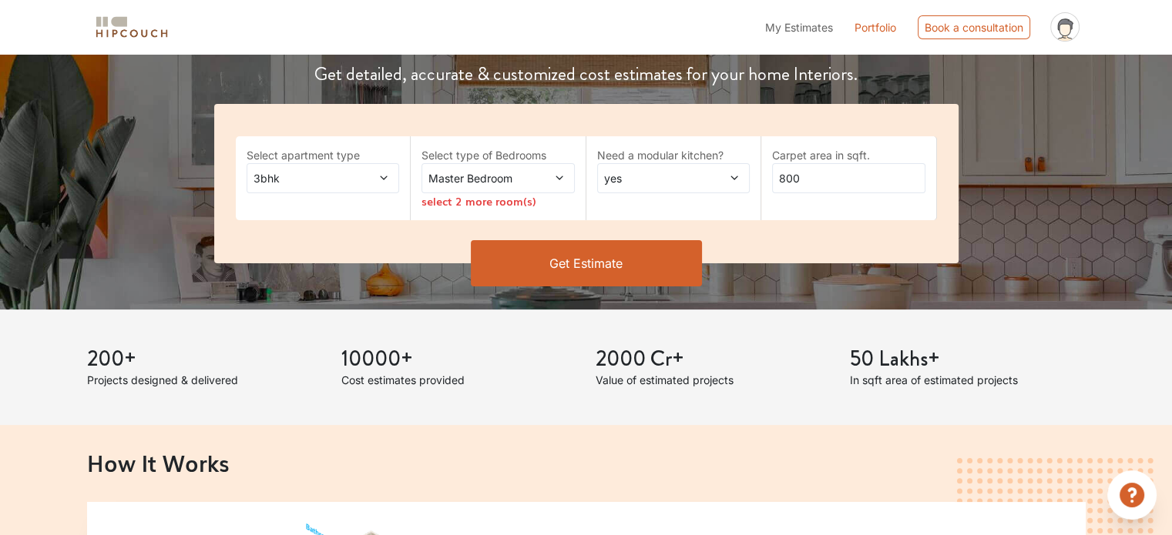
click at [528, 174] on span "Master Bedroom" at bounding box center [477, 178] width 104 height 16
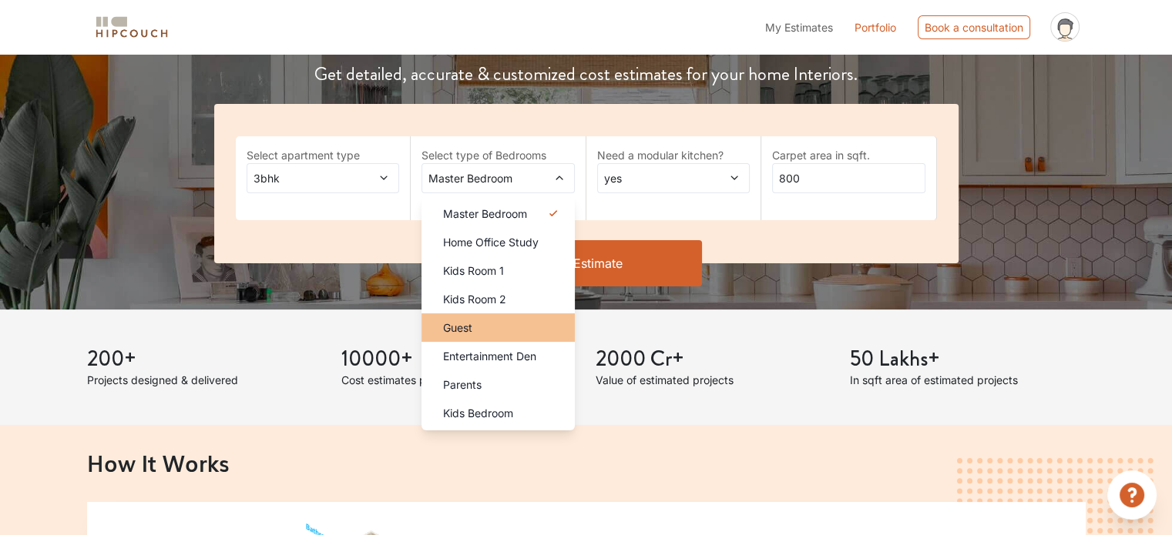
click at [497, 333] on div "Guest" at bounding box center [503, 328] width 144 height 16
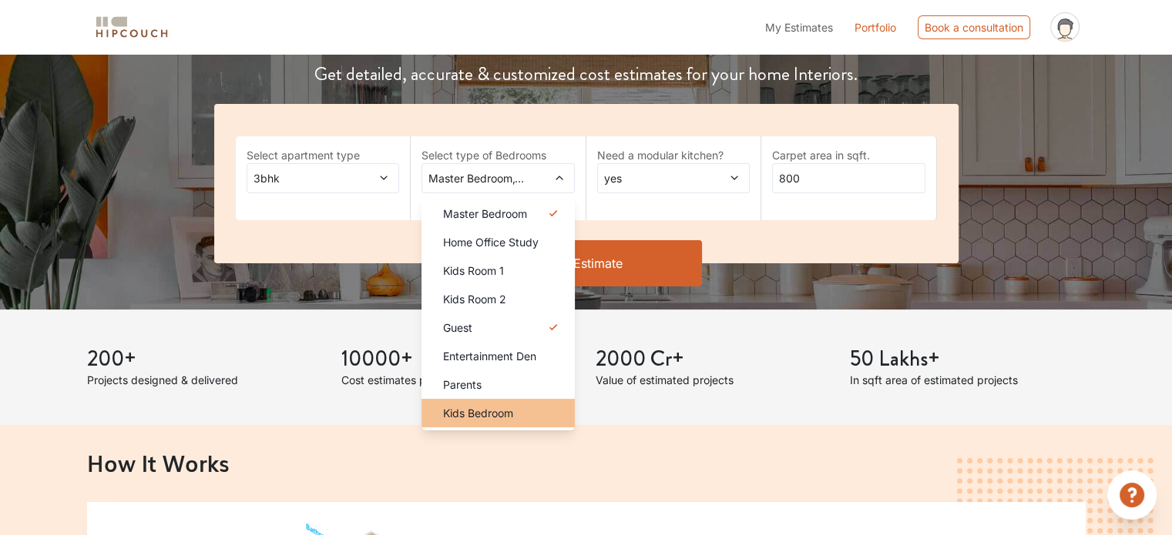
click at [486, 411] on span "Kids Bedroom" at bounding box center [478, 413] width 70 height 16
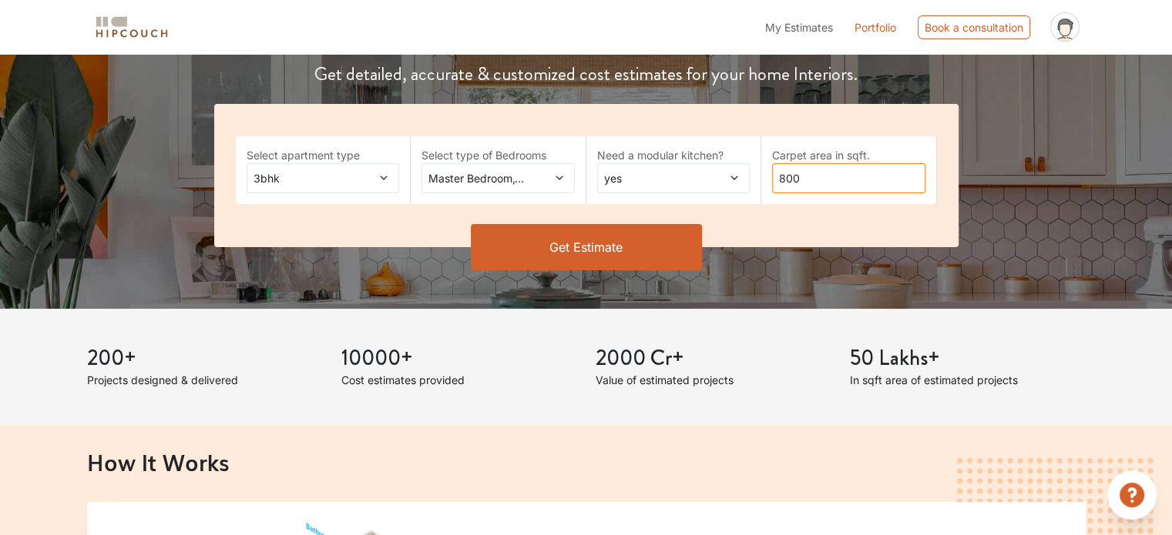
drag, startPoint x: 842, startPoint y: 175, endPoint x: 693, endPoint y: 181, distance: 148.8
click at [693, 181] on div "Select apartment type 3bhk Select type of Bedrooms Master Bedroom,Guest,Kids Be…" at bounding box center [586, 175] width 744 height 143
type input "1050"
click at [610, 256] on button "Get Estimate" at bounding box center [586, 247] width 231 height 46
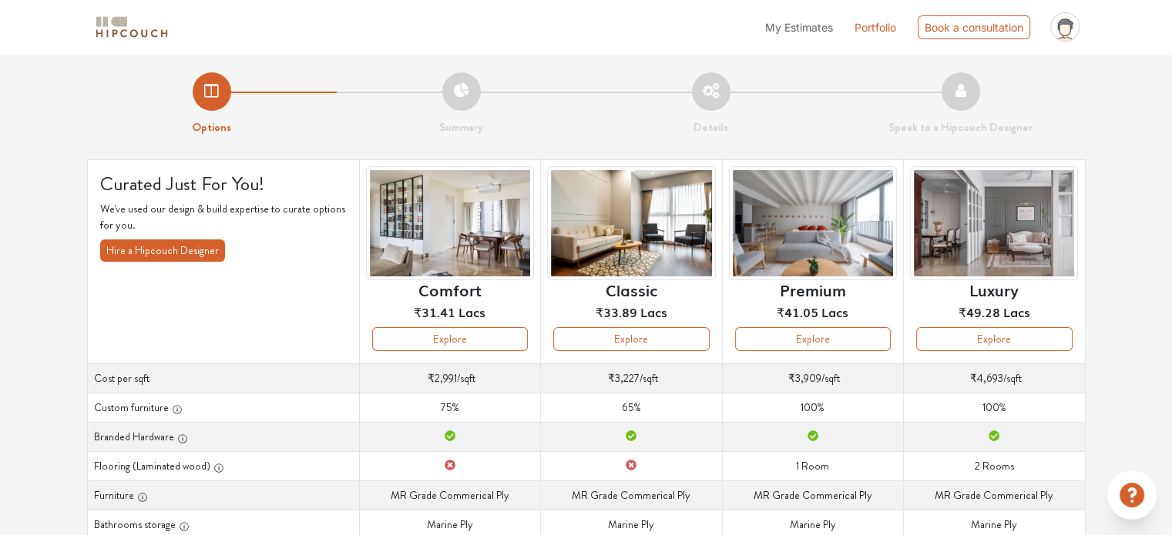
scroll to position [77, 0]
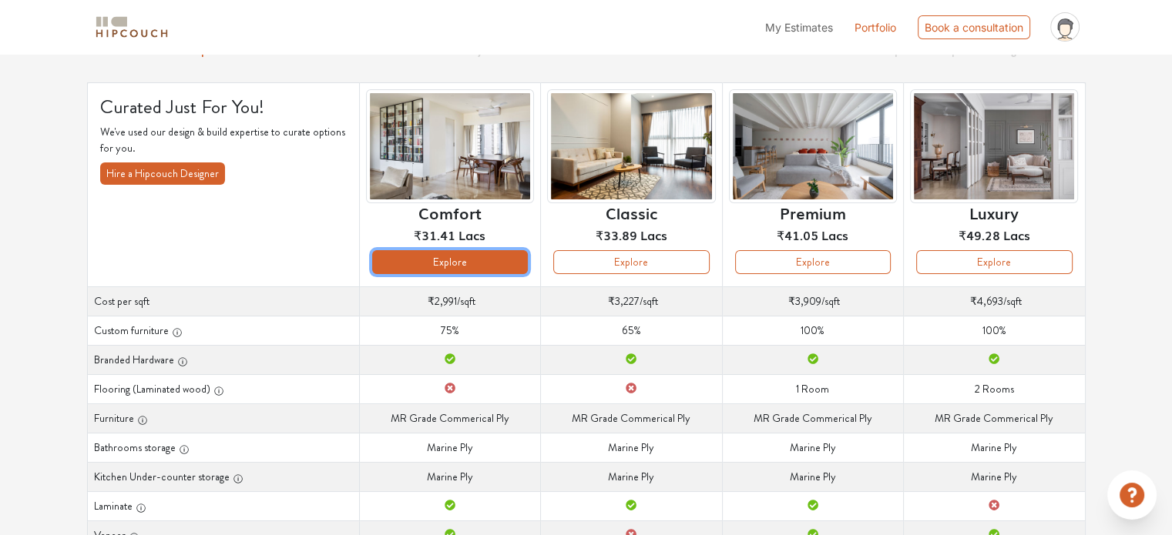
click at [444, 259] on button "Explore" at bounding box center [450, 262] width 156 height 24
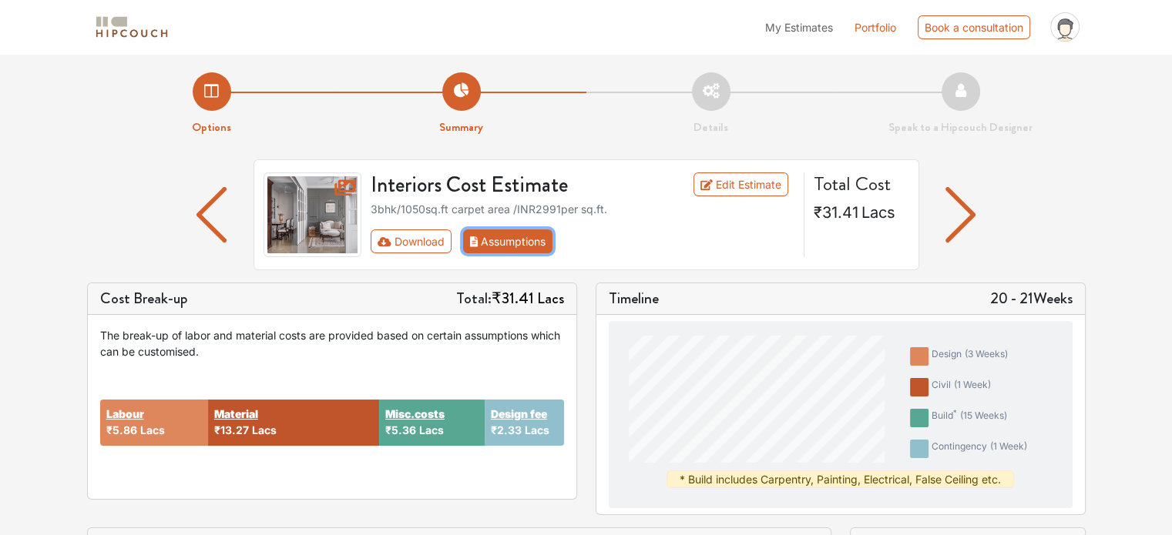
click at [507, 243] on button "Assumptions" at bounding box center [508, 242] width 90 height 24
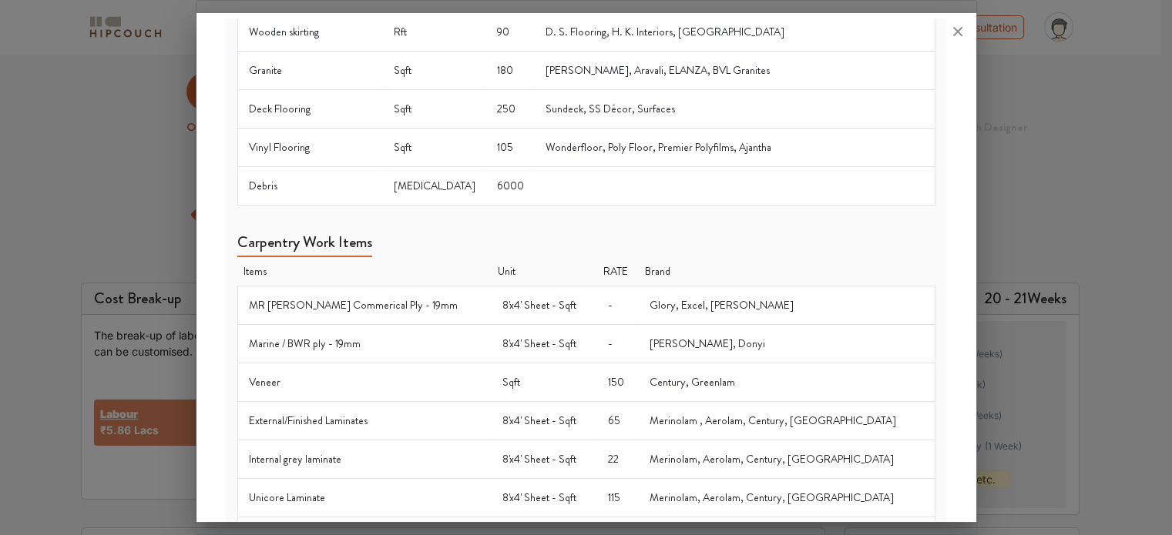
scroll to position [539, 0]
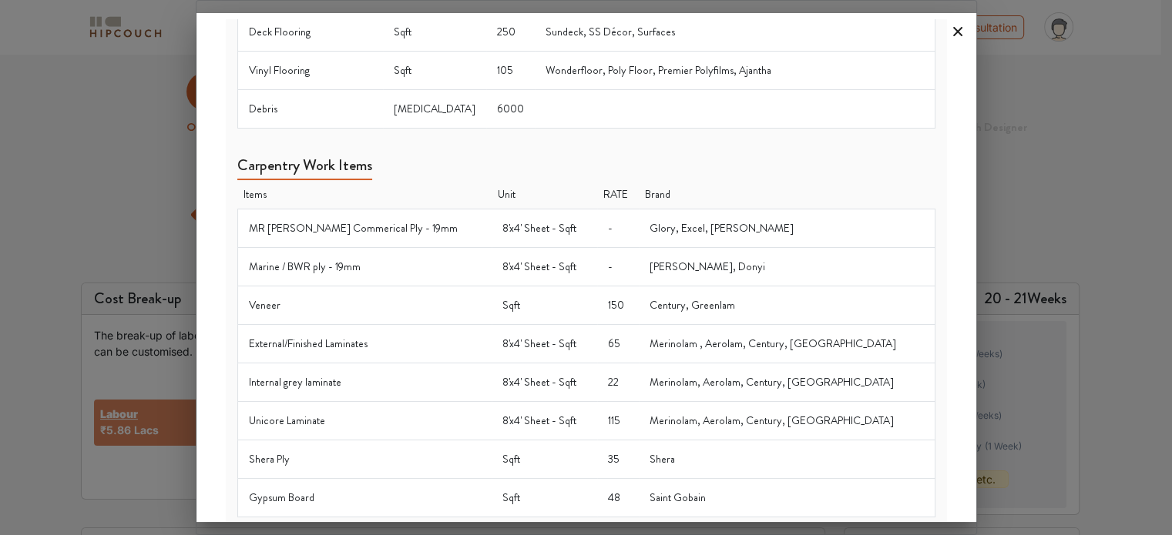
click at [961, 28] on icon at bounding box center [957, 31] width 25 height 25
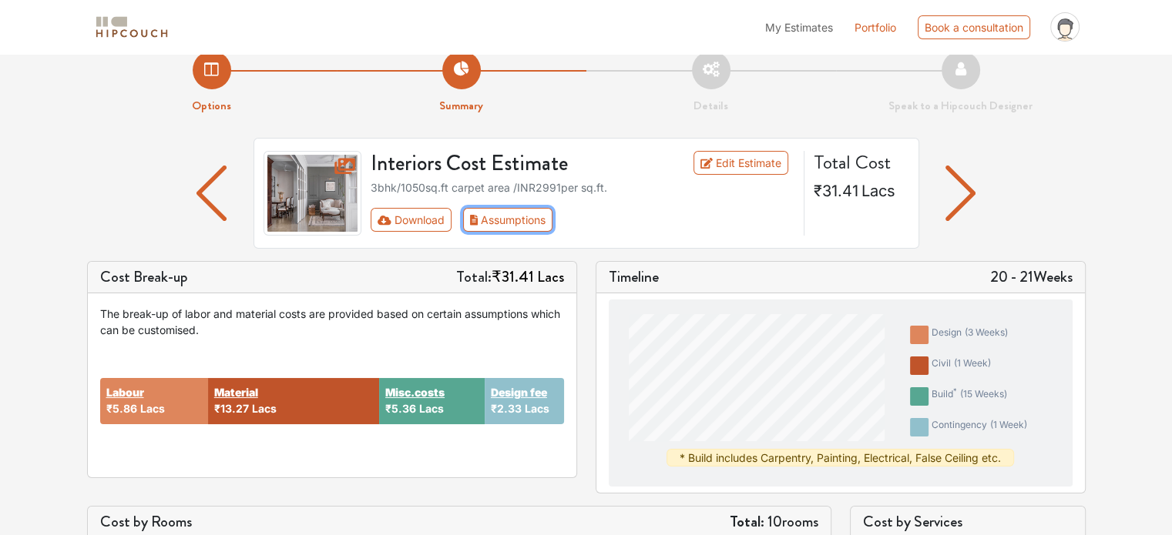
scroll to position [0, 0]
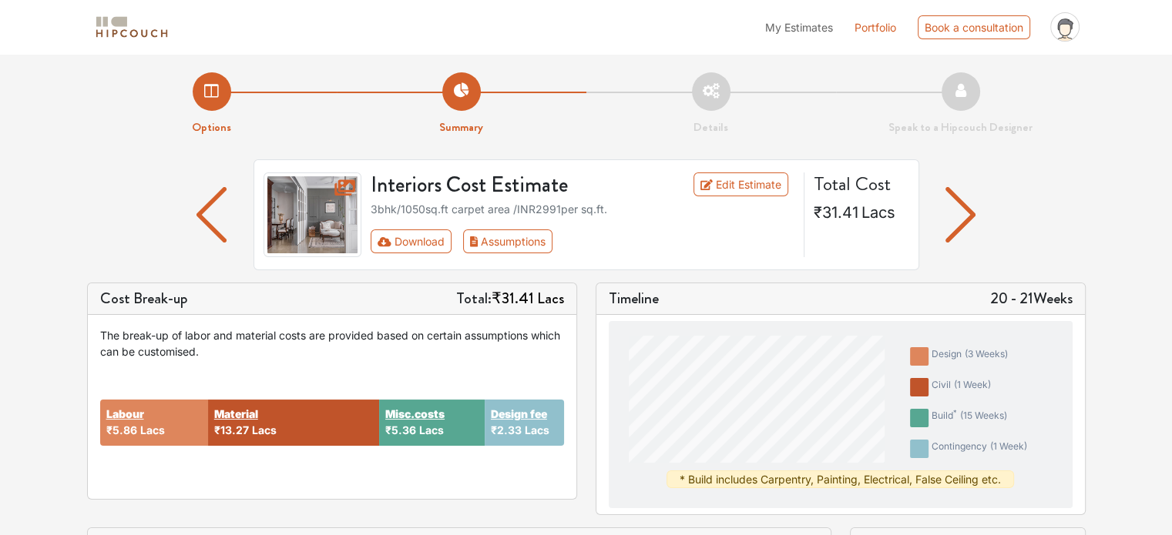
click at [968, 206] on img "button" at bounding box center [960, 214] width 30 height 55
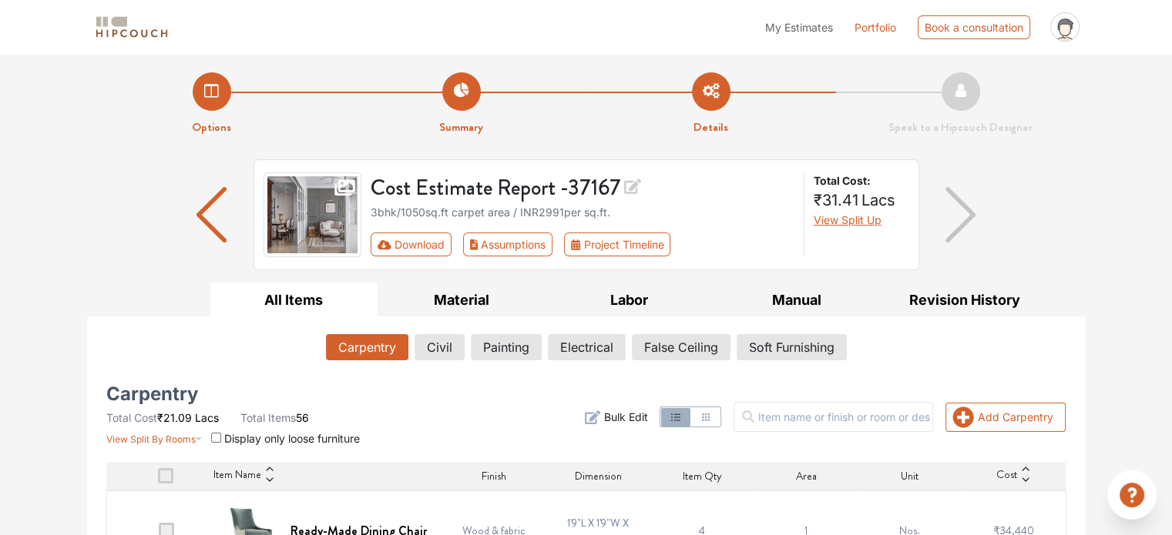
scroll to position [77, 0]
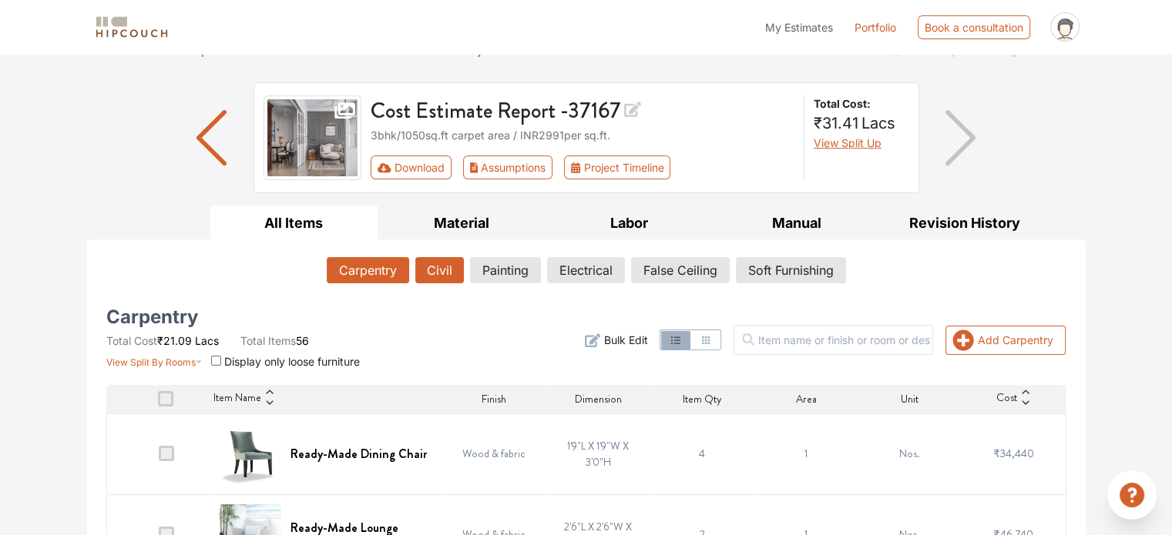
click at [435, 266] on button "Civil" at bounding box center [439, 270] width 49 height 26
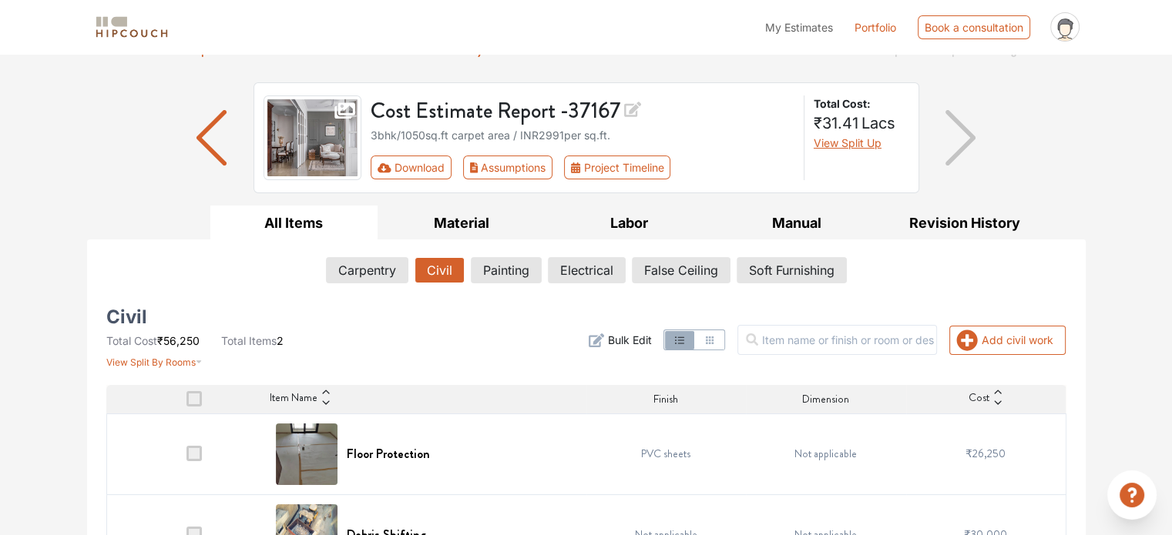
scroll to position [128, 0]
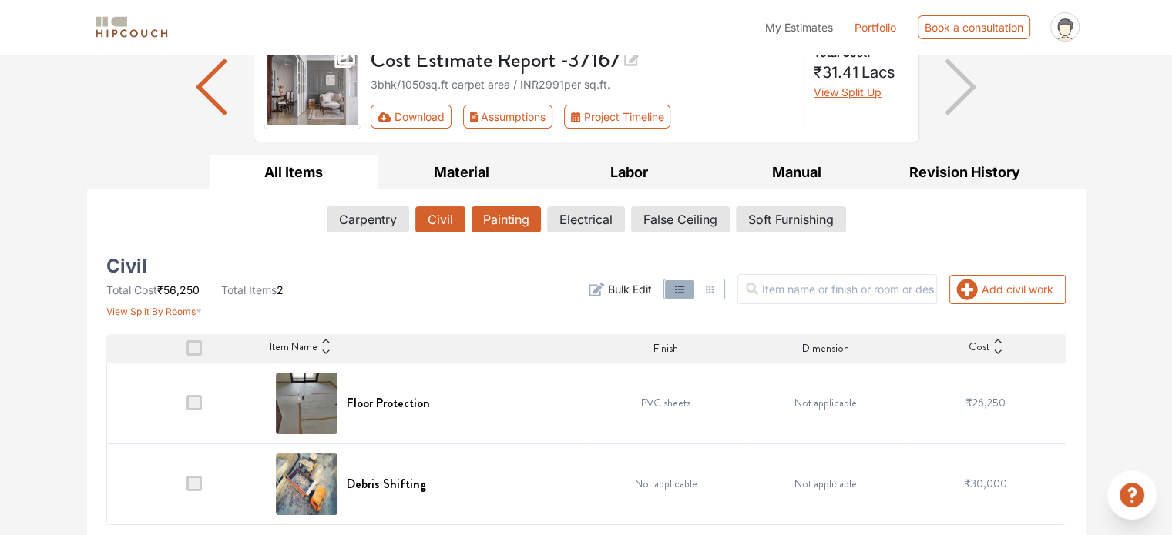
click at [497, 227] on button "Painting" at bounding box center [505, 219] width 69 height 26
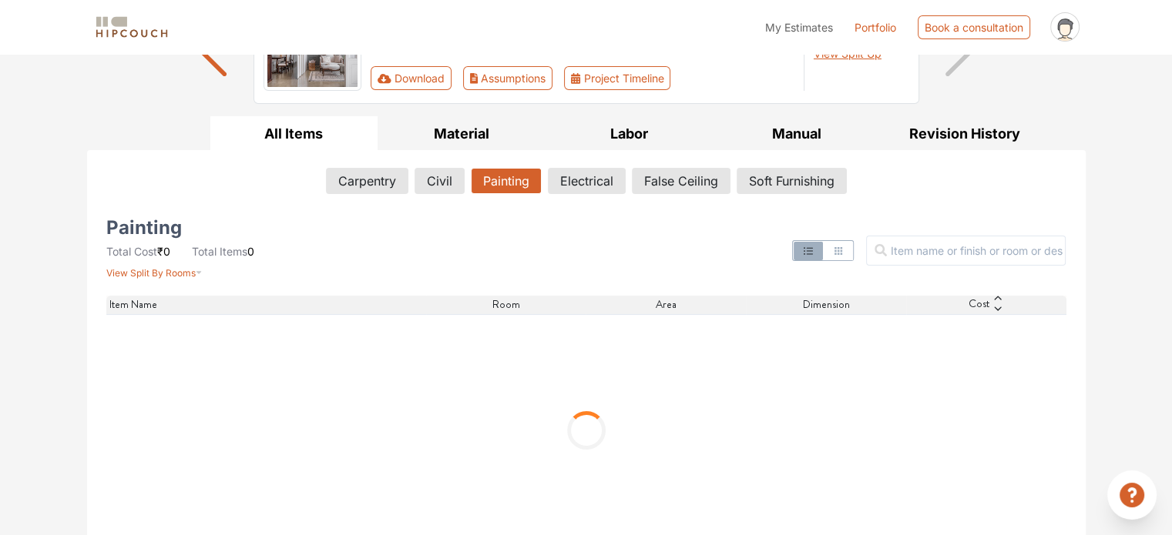
scroll to position [188, 0]
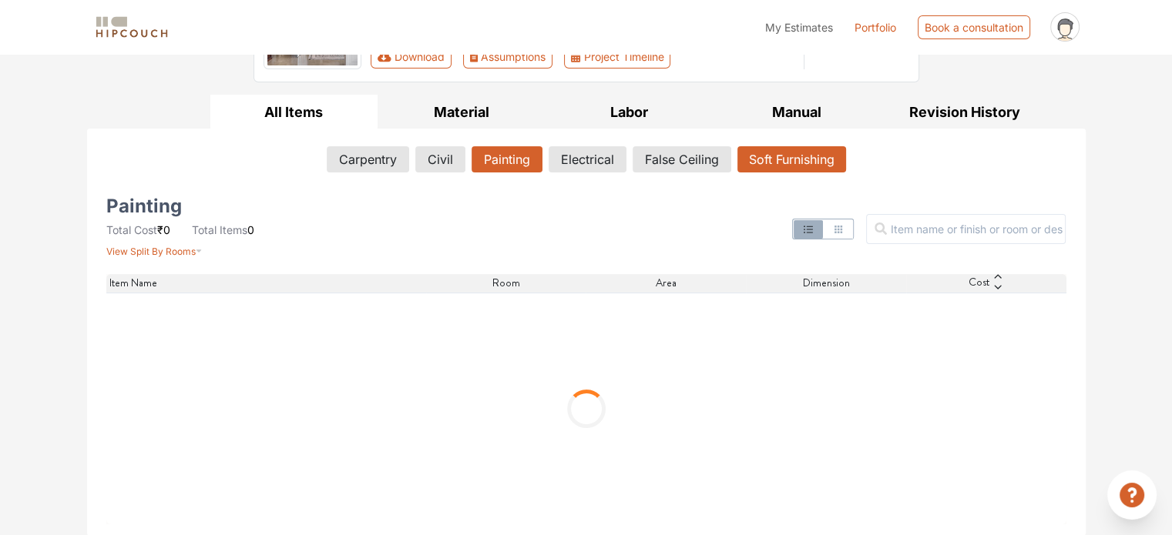
click at [773, 159] on button "Soft Furnishing" at bounding box center [791, 159] width 109 height 26
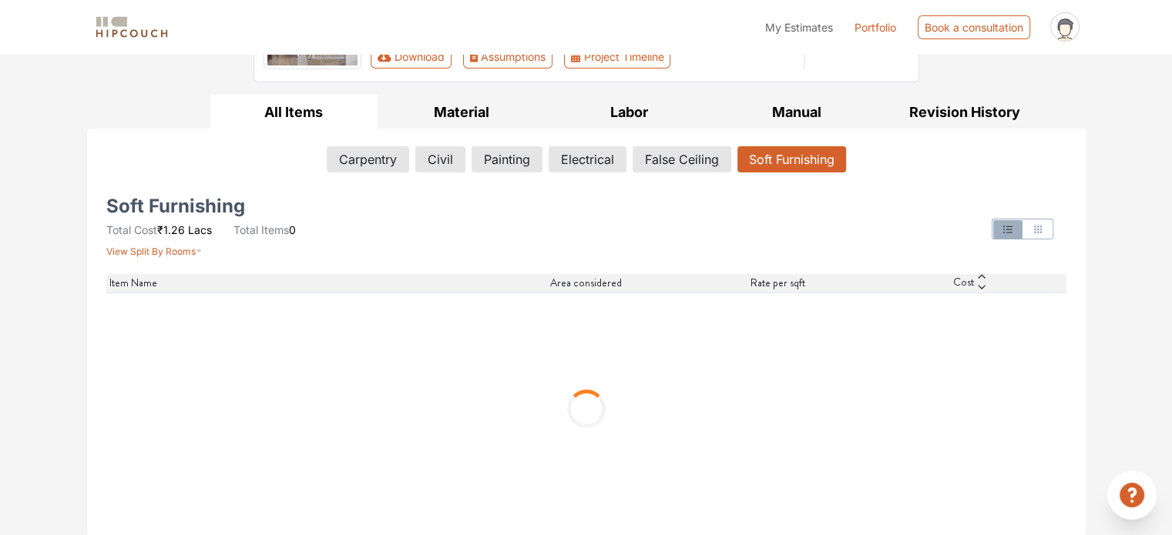
scroll to position [37, 0]
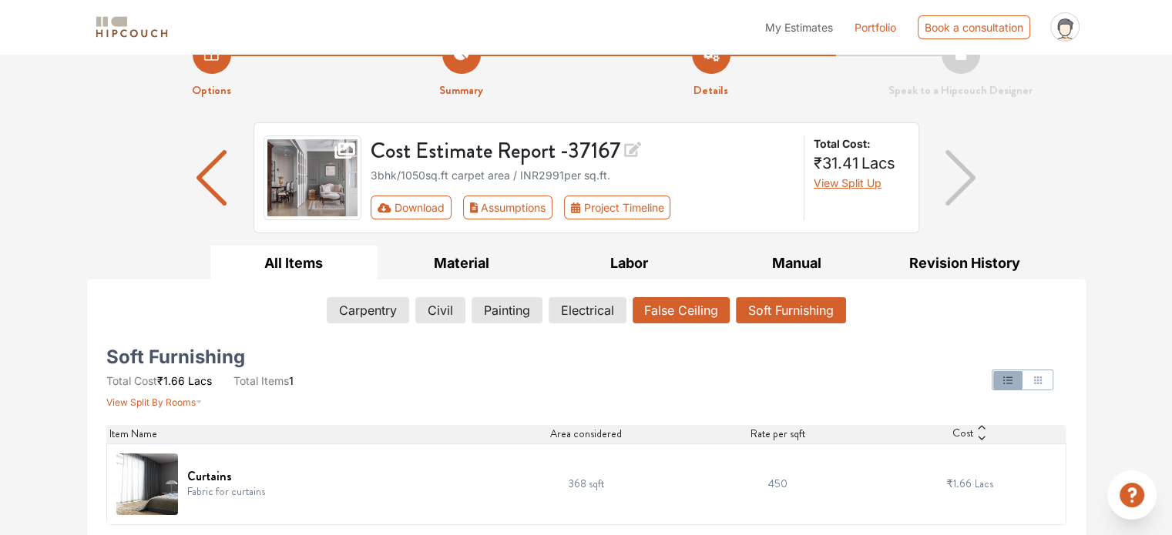
click at [703, 313] on button "False Ceiling" at bounding box center [680, 310] width 97 height 26
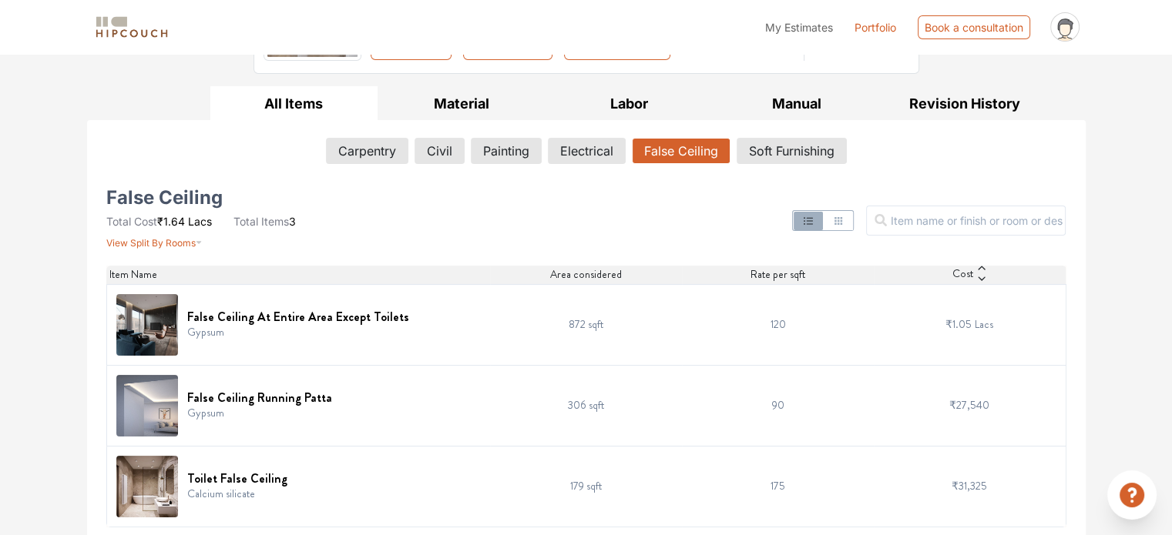
scroll to position [199, 0]
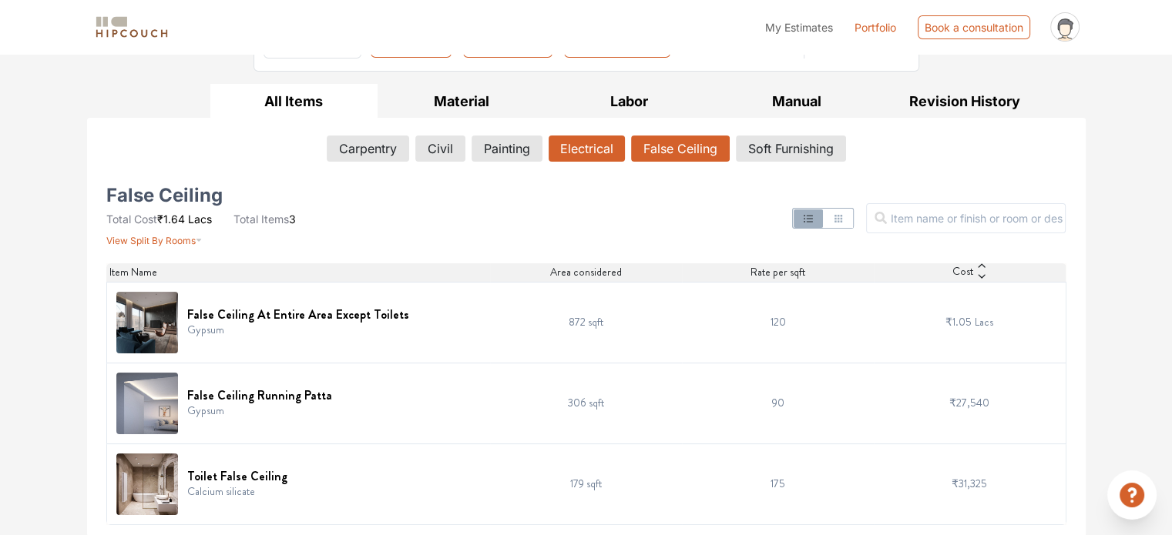
click at [578, 147] on button "Electrical" at bounding box center [586, 149] width 76 height 26
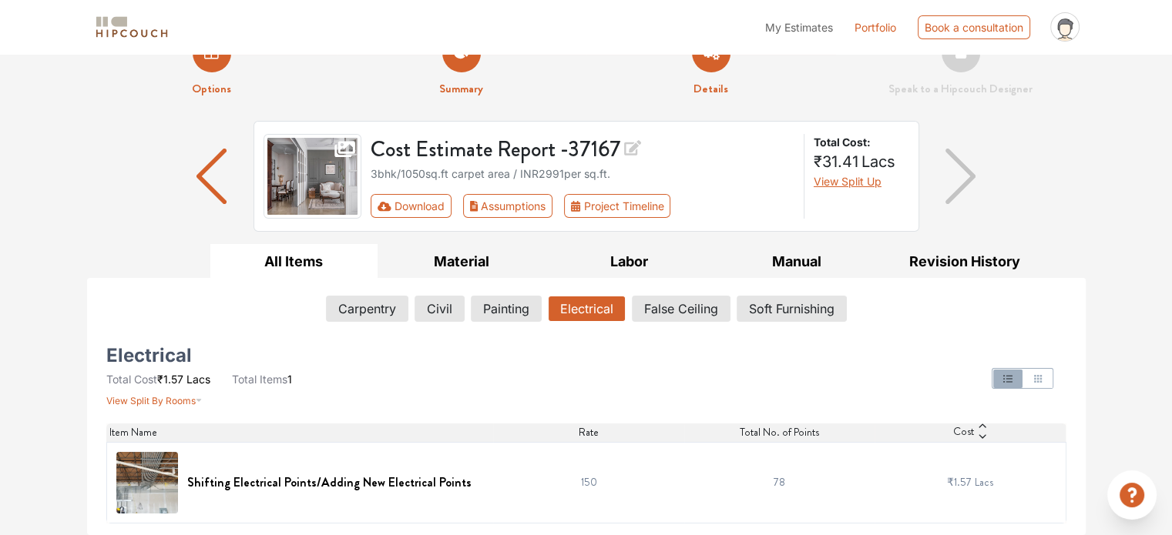
scroll to position [37, 0]
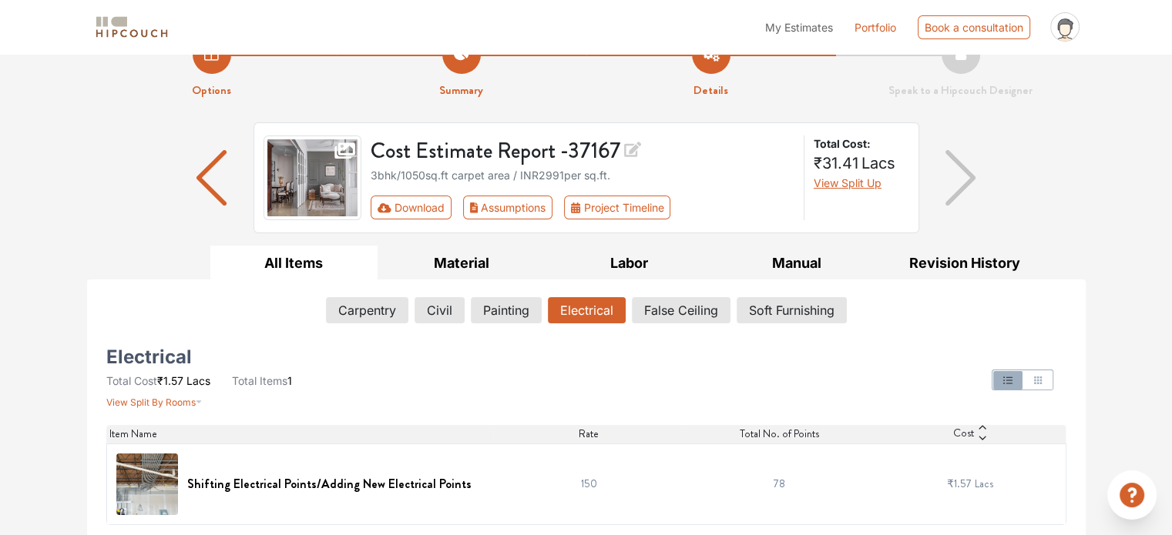
click at [0, 344] on div "Options Summary Details Speak to a Hipcouch Designer Cost Estimate Report - 371…" at bounding box center [586, 277] width 1172 height 520
click at [290, 478] on h6 "Shifting Electrical Points/Adding New Electrical Points" at bounding box center [329, 484] width 284 height 15
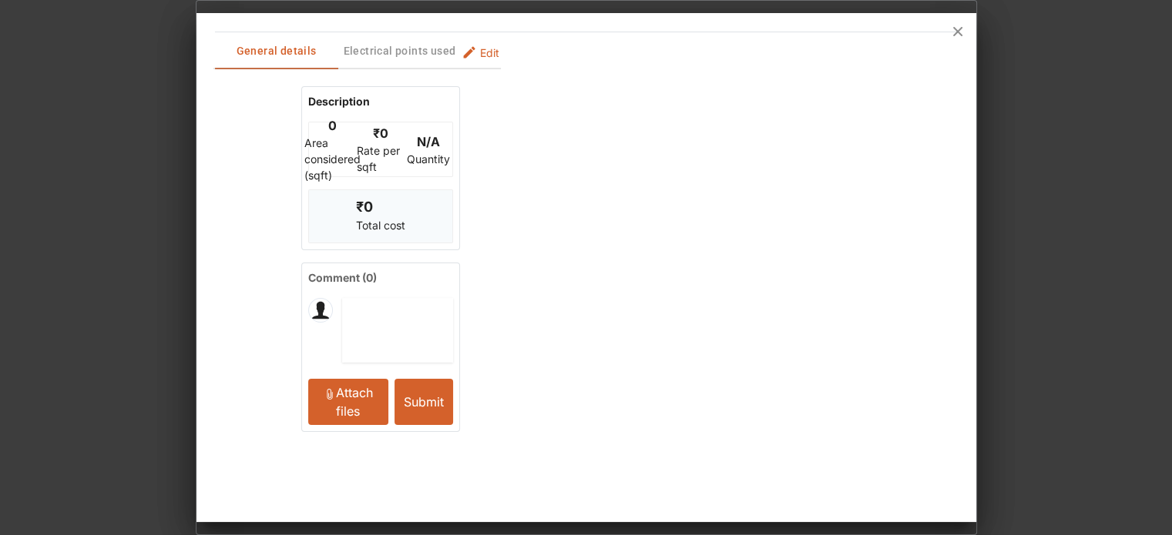
scroll to position [0, 0]
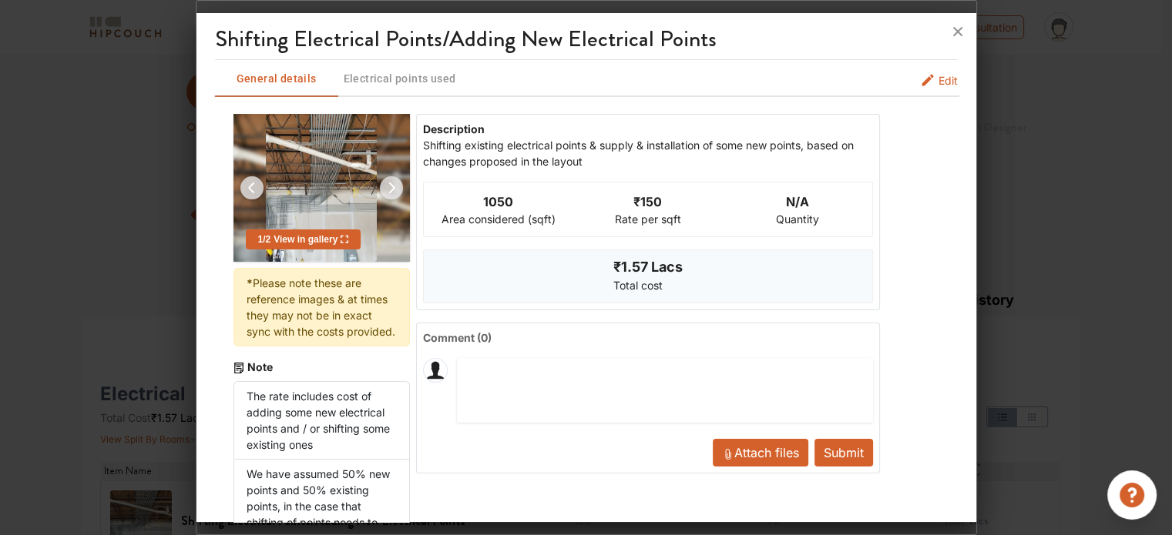
click at [434, 76] on span "Electrical points used" at bounding box center [400, 78] width 120 height 19
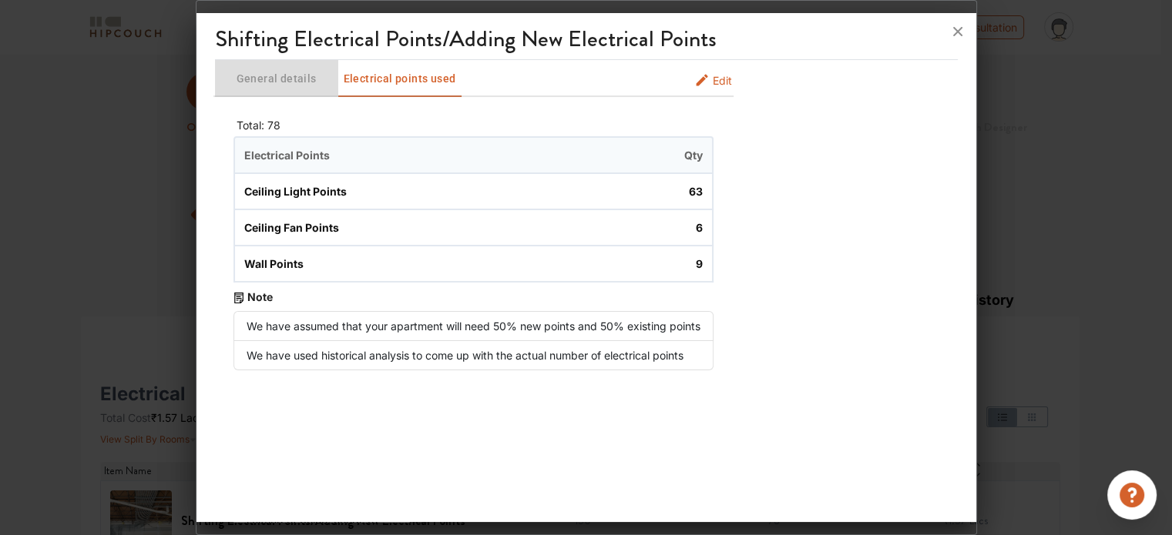
click at [253, 85] on span "General details" at bounding box center [276, 78] width 120 height 19
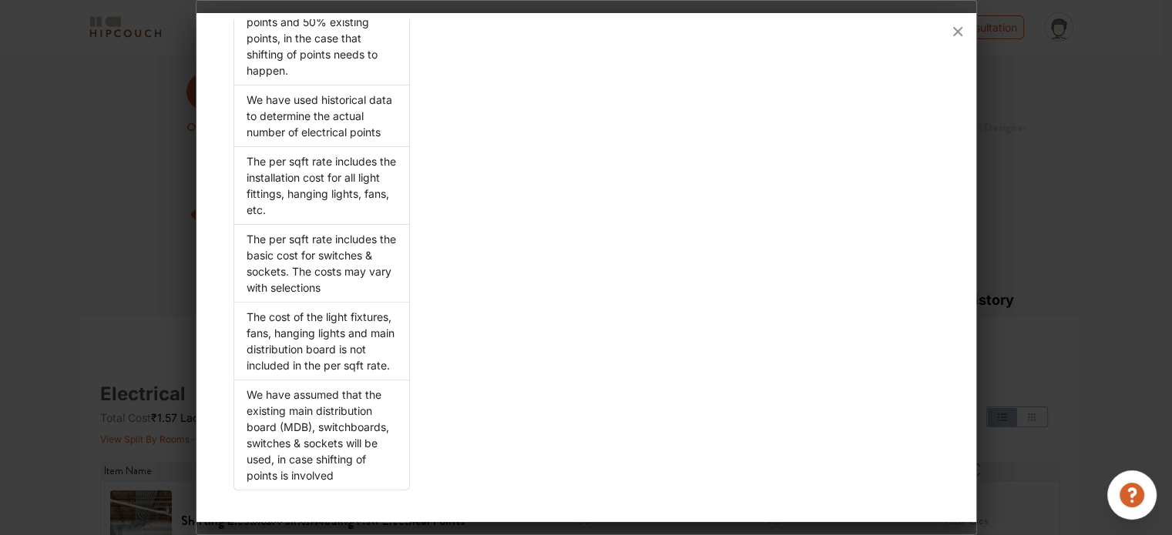
scroll to position [498, 0]
click at [961, 27] on icon at bounding box center [957, 31] width 9 height 9
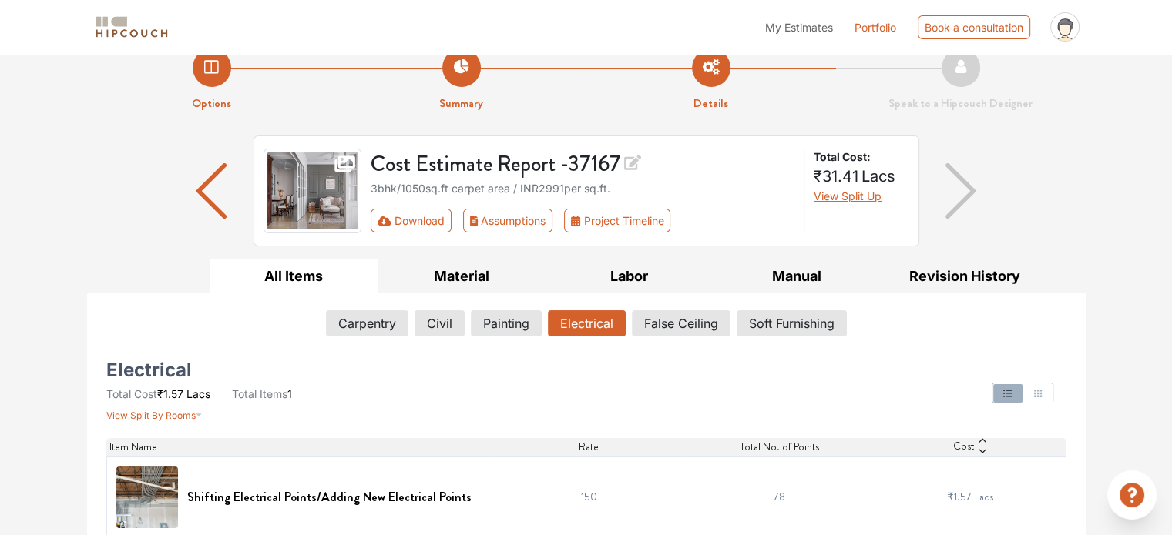
scroll to position [37, 0]
